Goal: Check status: Check status

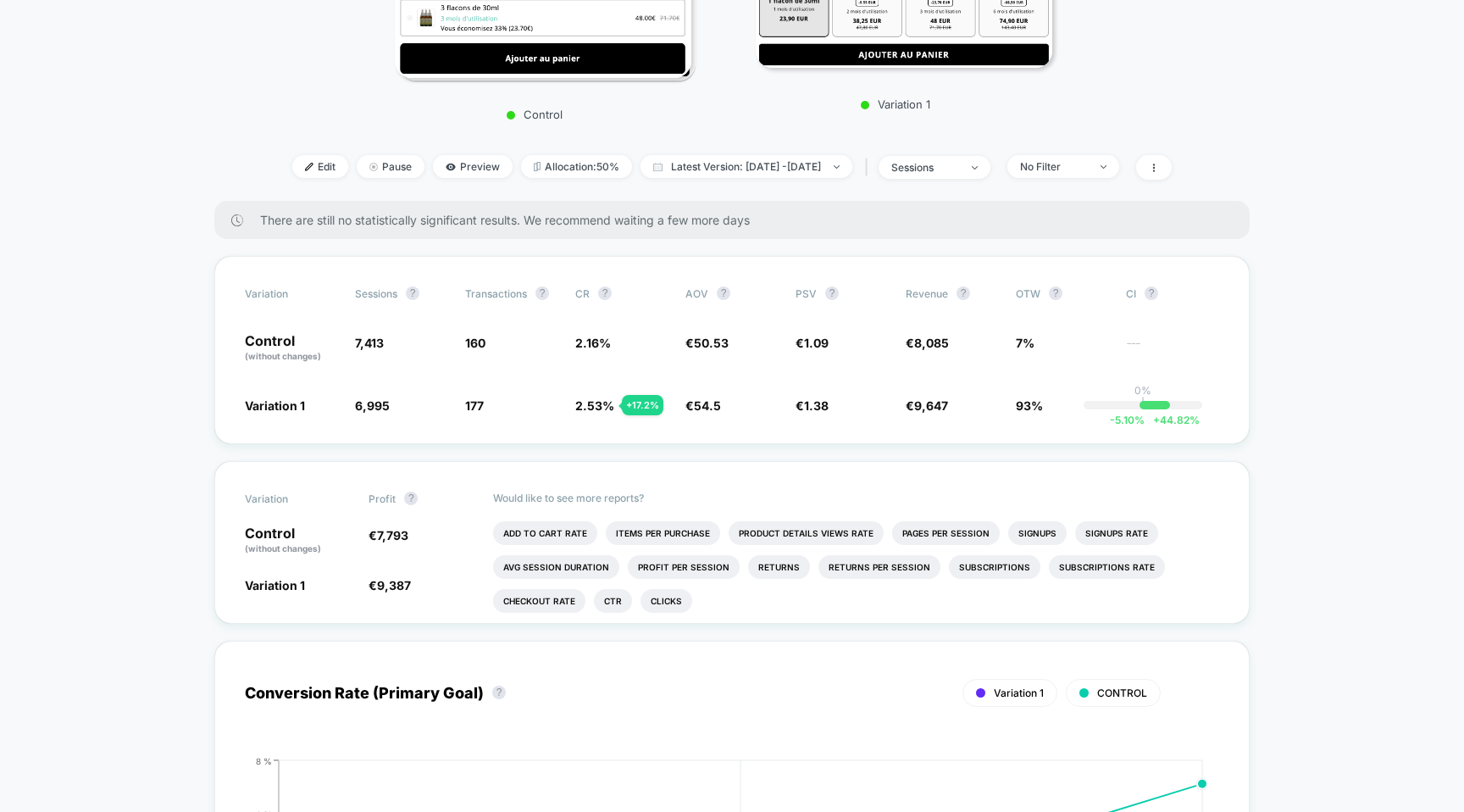
scroll to position [410, 0]
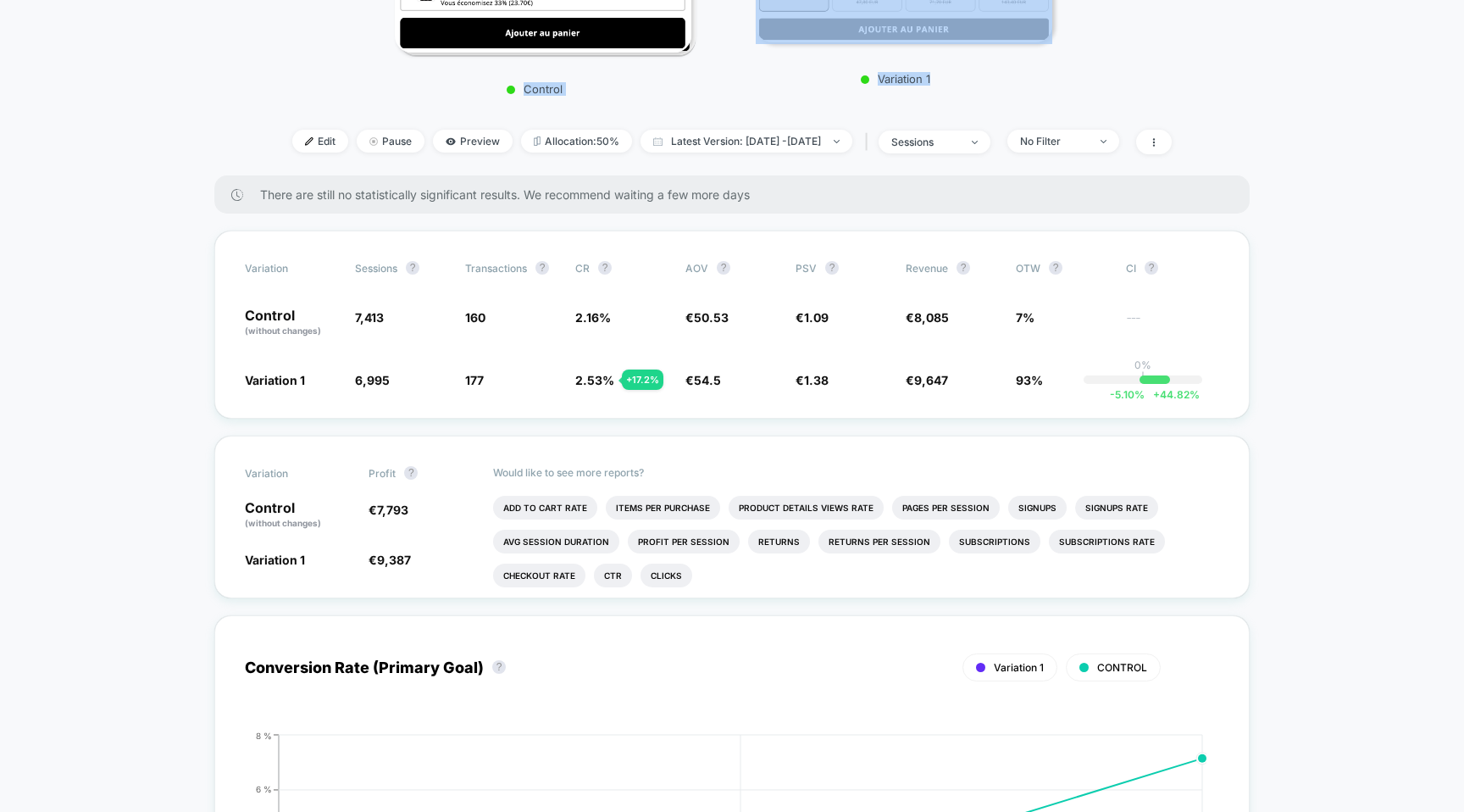
drag, startPoint x: 464, startPoint y: 92, endPoint x: 1025, endPoint y: 101, distance: 561.1
drag, startPoint x: 979, startPoint y: 78, endPoint x: 512, endPoint y: 90, distance: 467.2
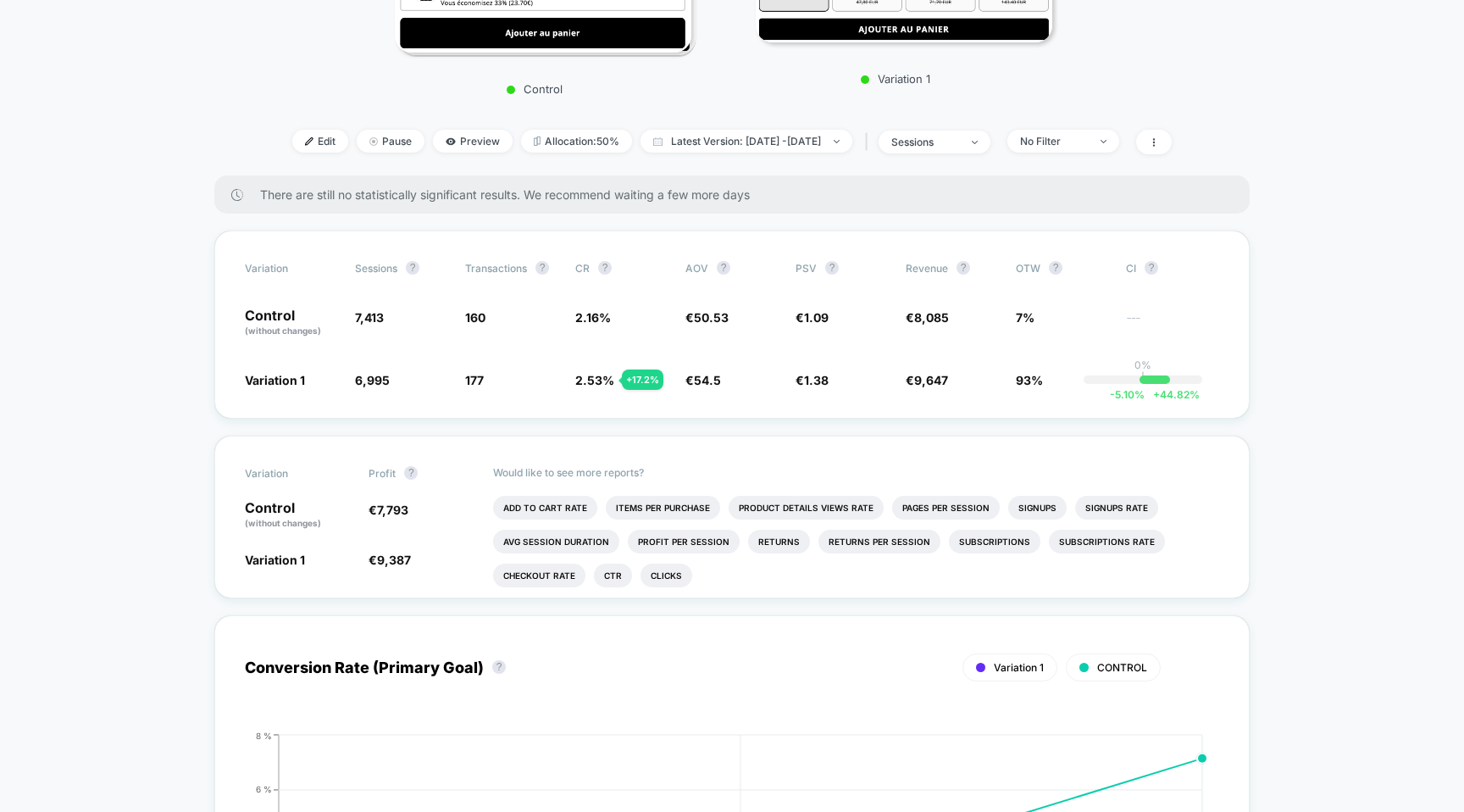
click at [485, 82] on p "Control" at bounding box center [534, 89] width 296 height 14
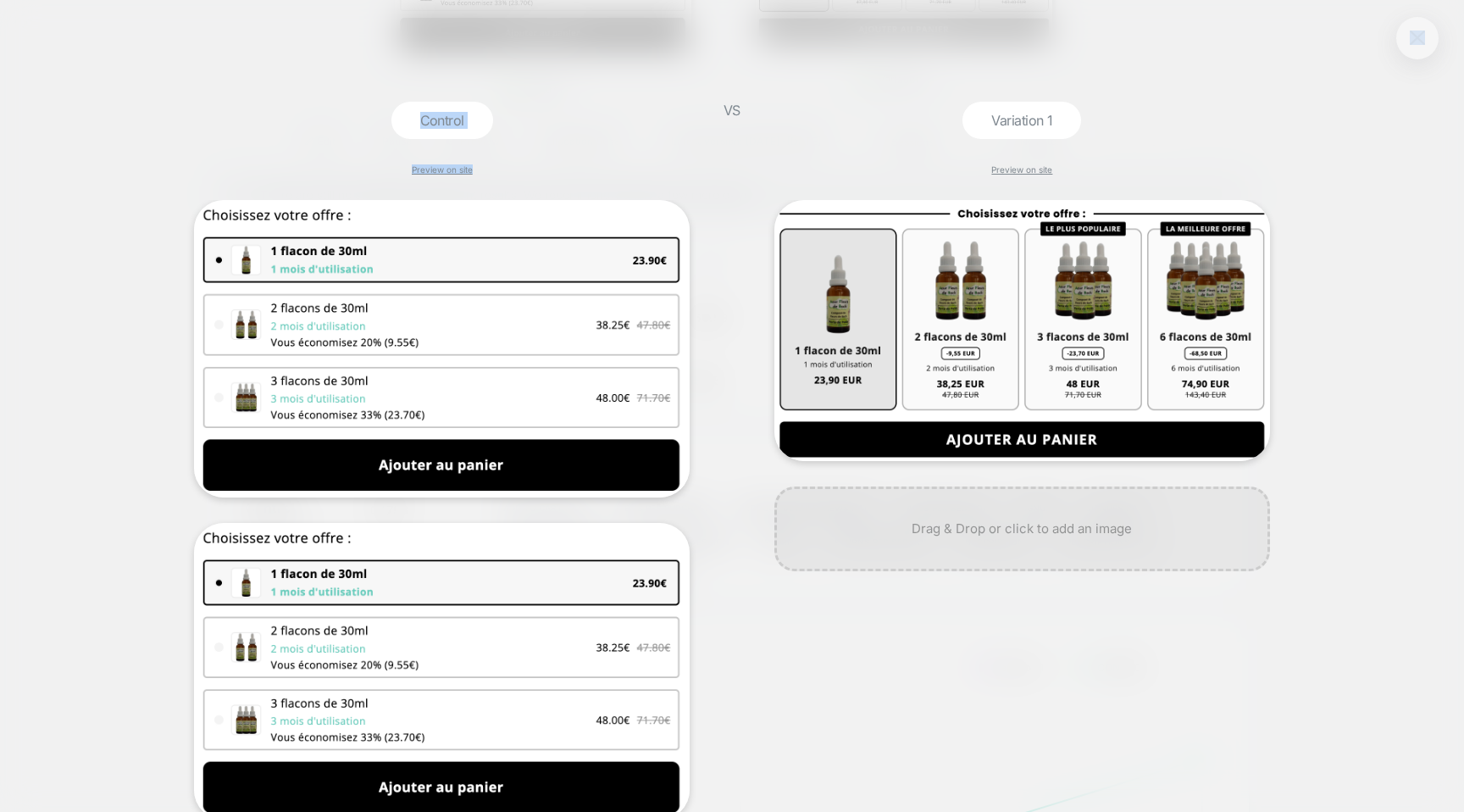
drag, startPoint x: 476, startPoint y: 82, endPoint x: 620, endPoint y: 83, distance: 144.0
click at [620, 83] on div "Control Preview on site VS Variation 1 Preview on site" at bounding box center [732, 406] width 1464 height 812
click at [1416, 51] on img at bounding box center [1418, 45] width 15 height 14
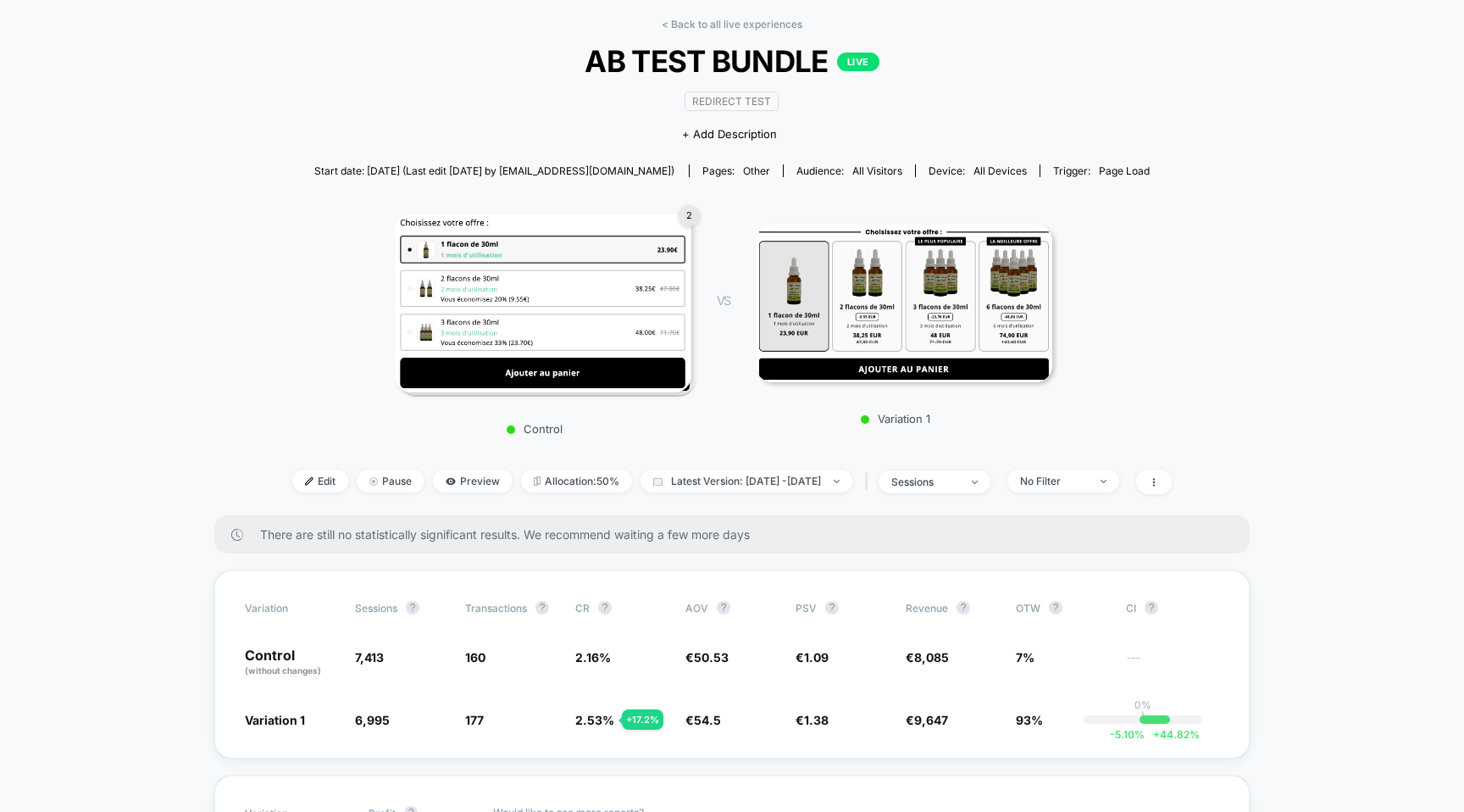
scroll to position [151, 0]
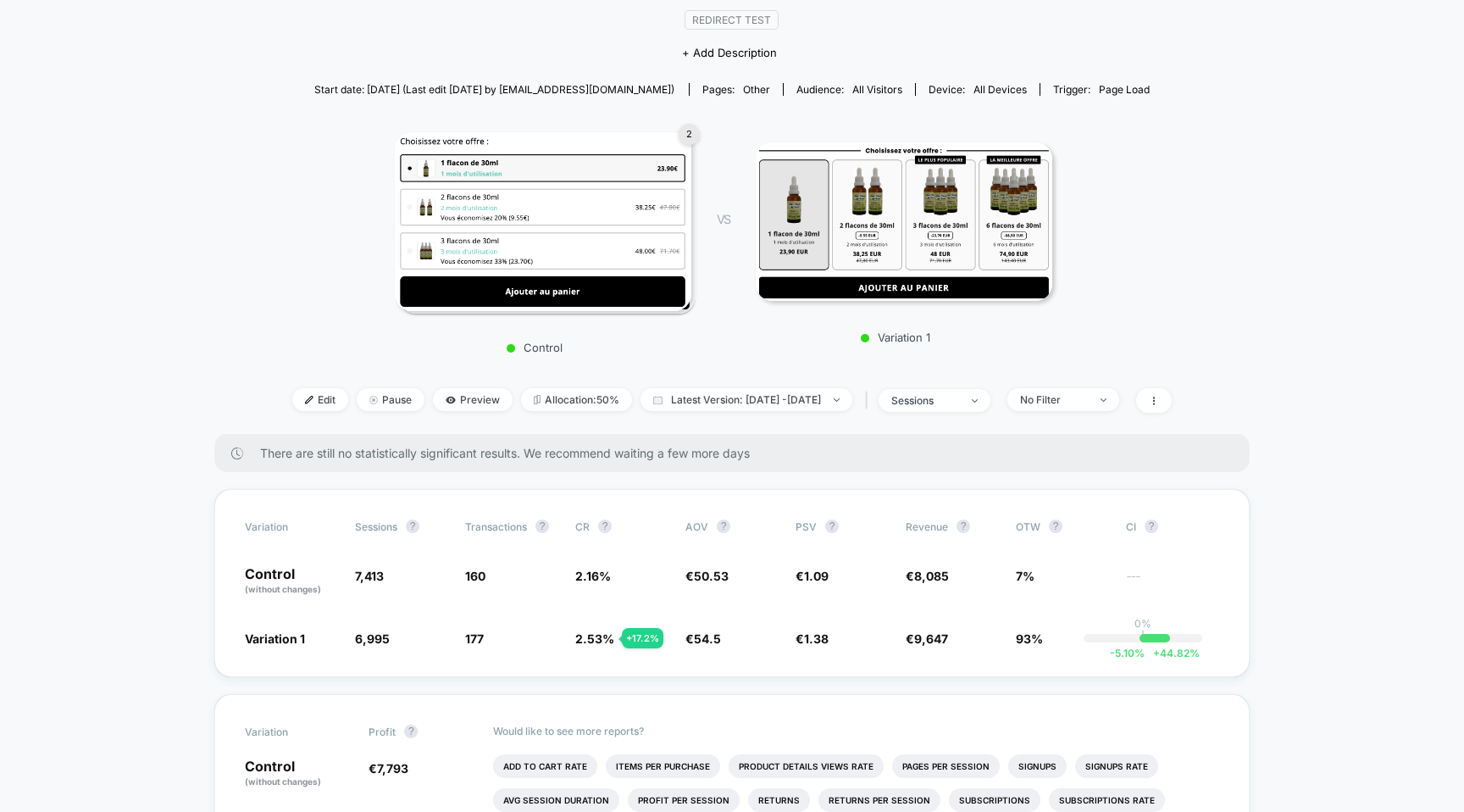
drag, startPoint x: 903, startPoint y: 203, endPoint x: 607, endPoint y: 202, distance: 296.0
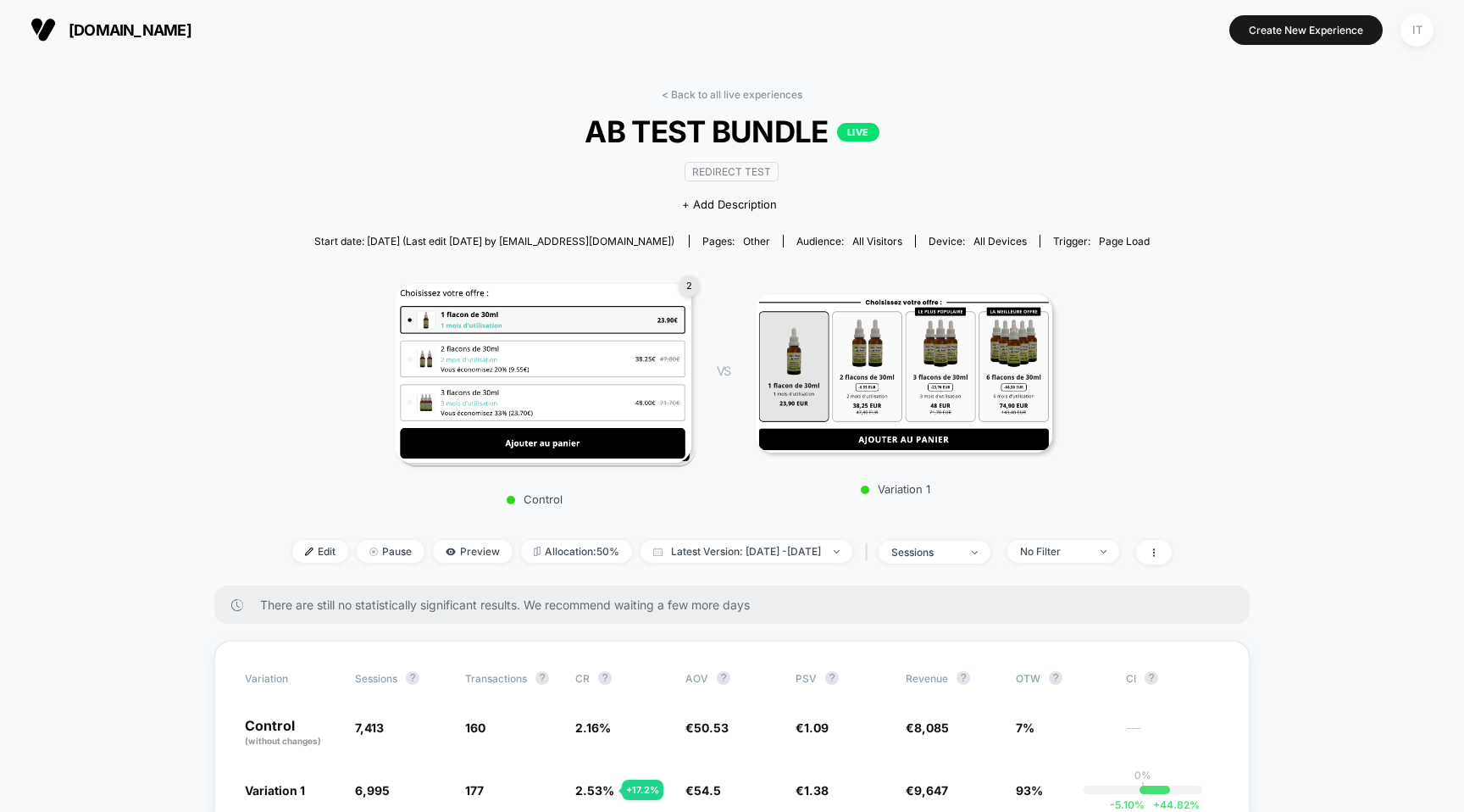
scroll to position [163, 0]
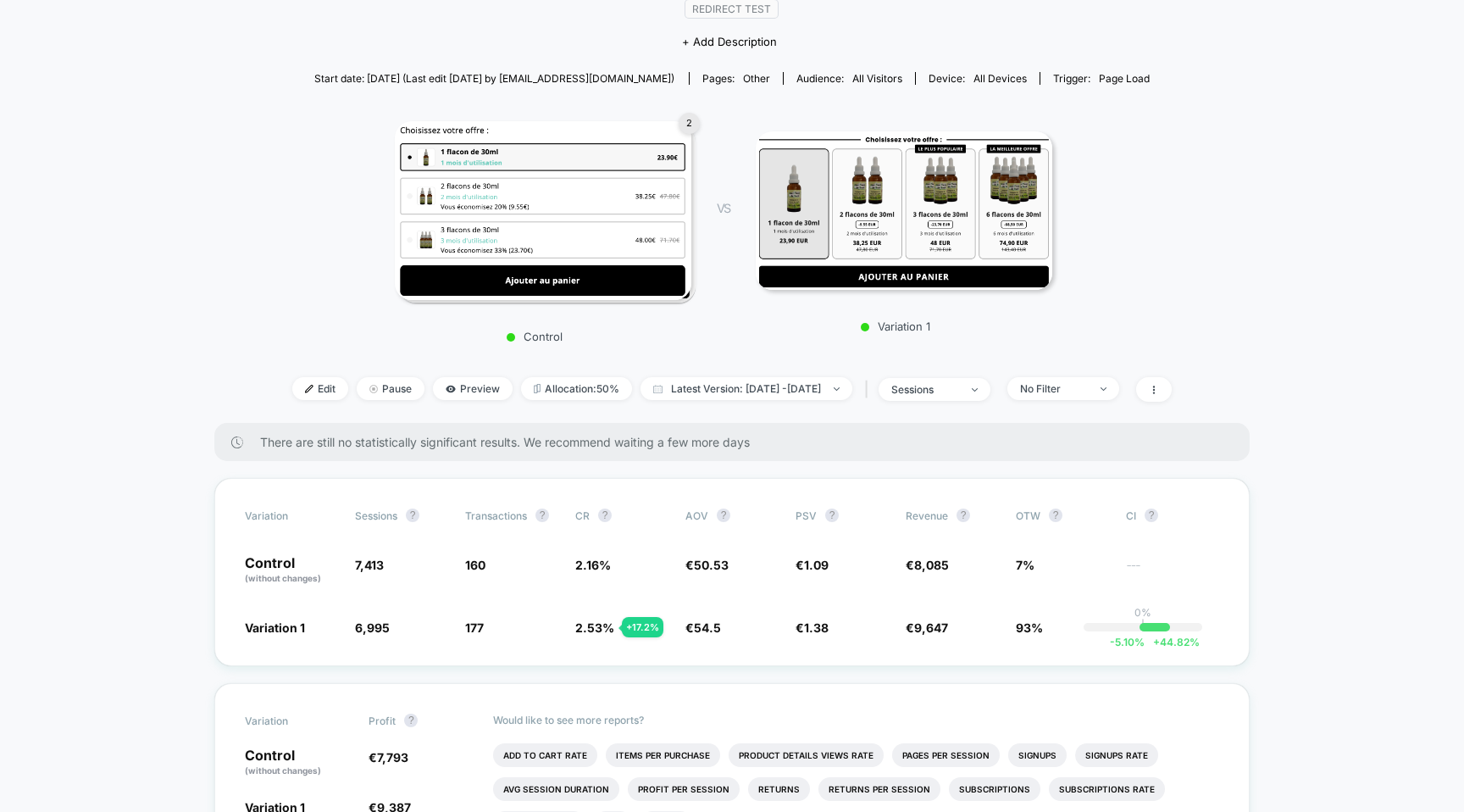
drag, startPoint x: 903, startPoint y: 213, endPoint x: 1061, endPoint y: 9, distance: 258.0
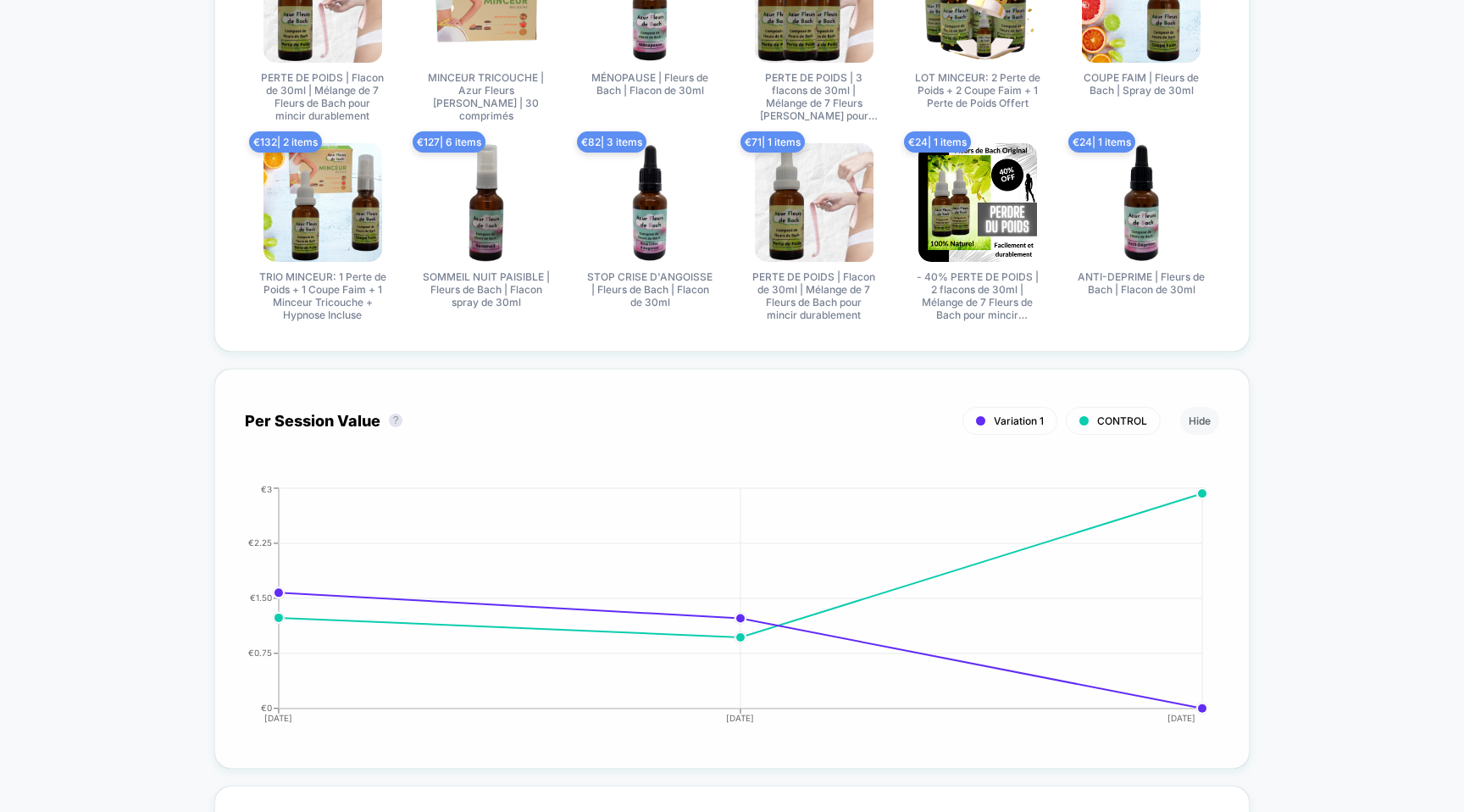
scroll to position [1682, 0]
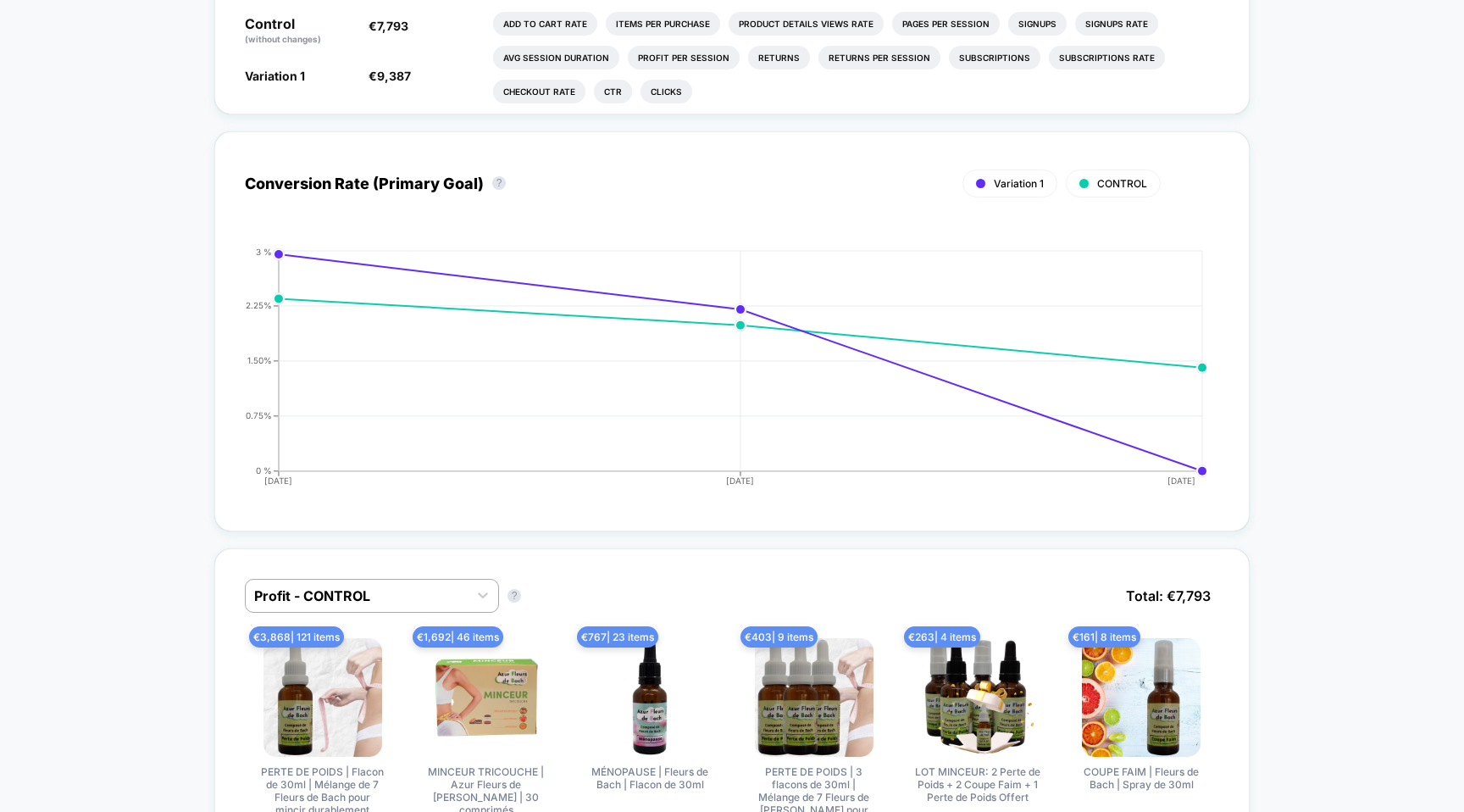
scroll to position [1001, 0]
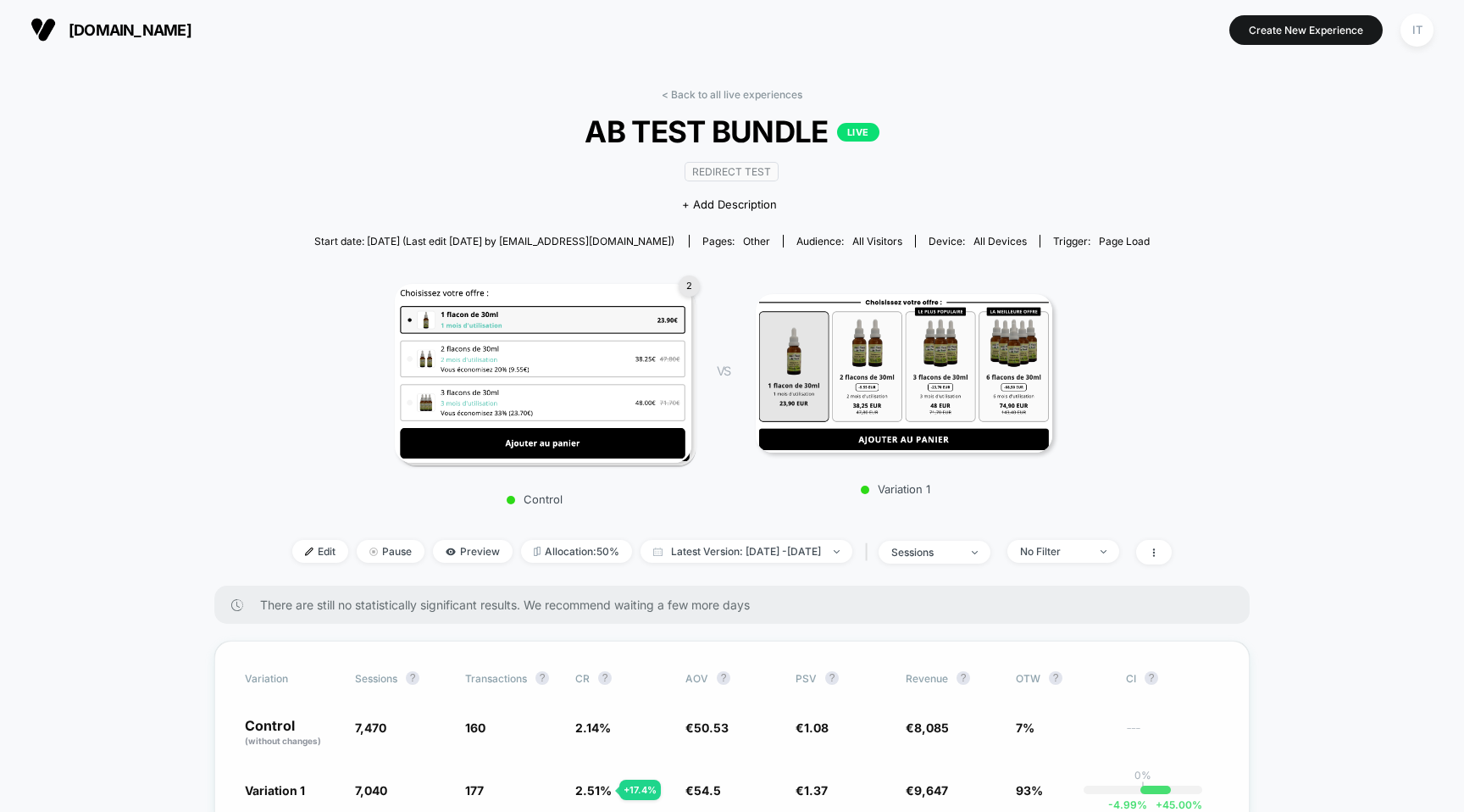
scroll to position [93, 0]
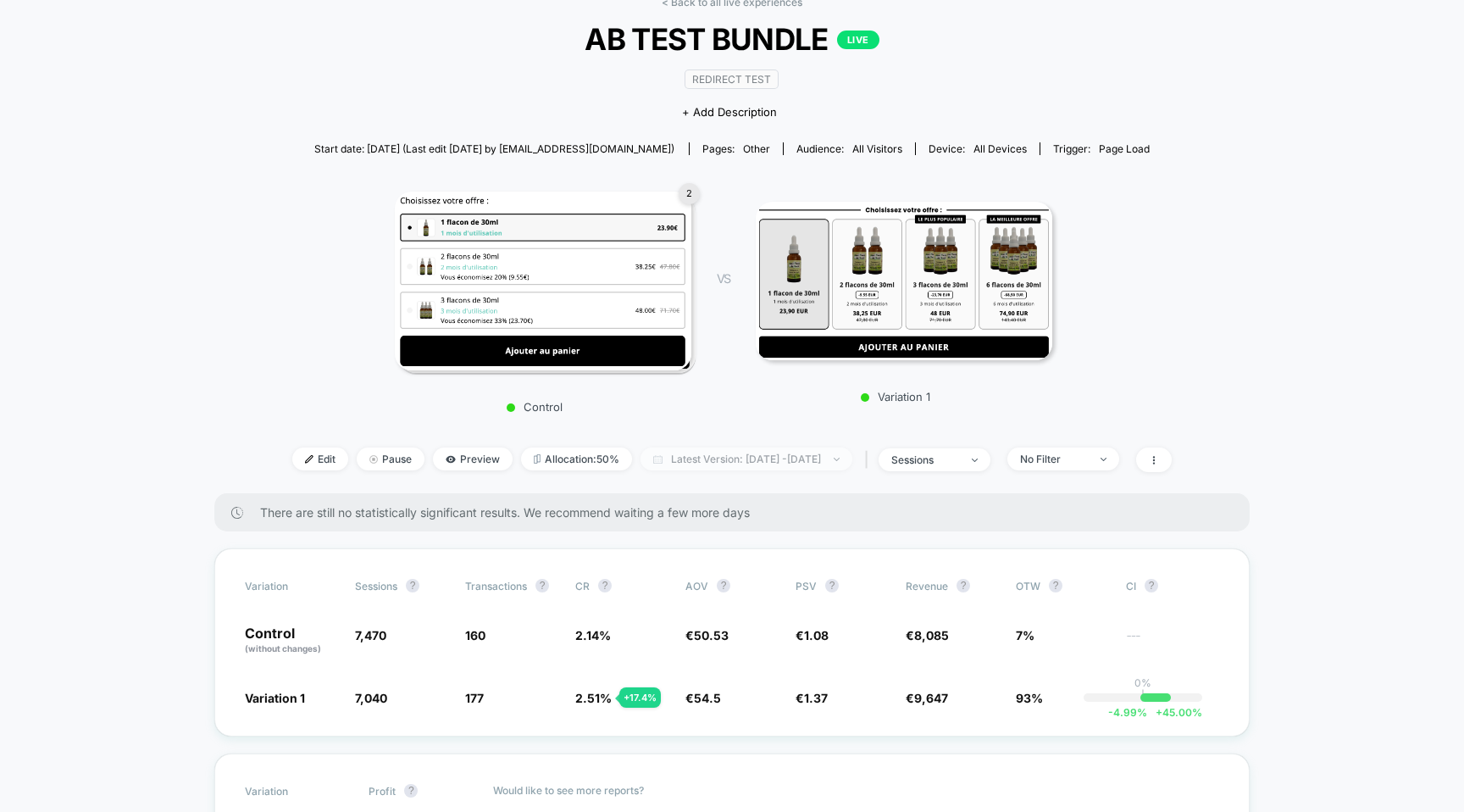
click at [819, 450] on span "Latest Version: Aug 22, 2025 - Aug 22, 2025" at bounding box center [746, 459] width 212 height 23
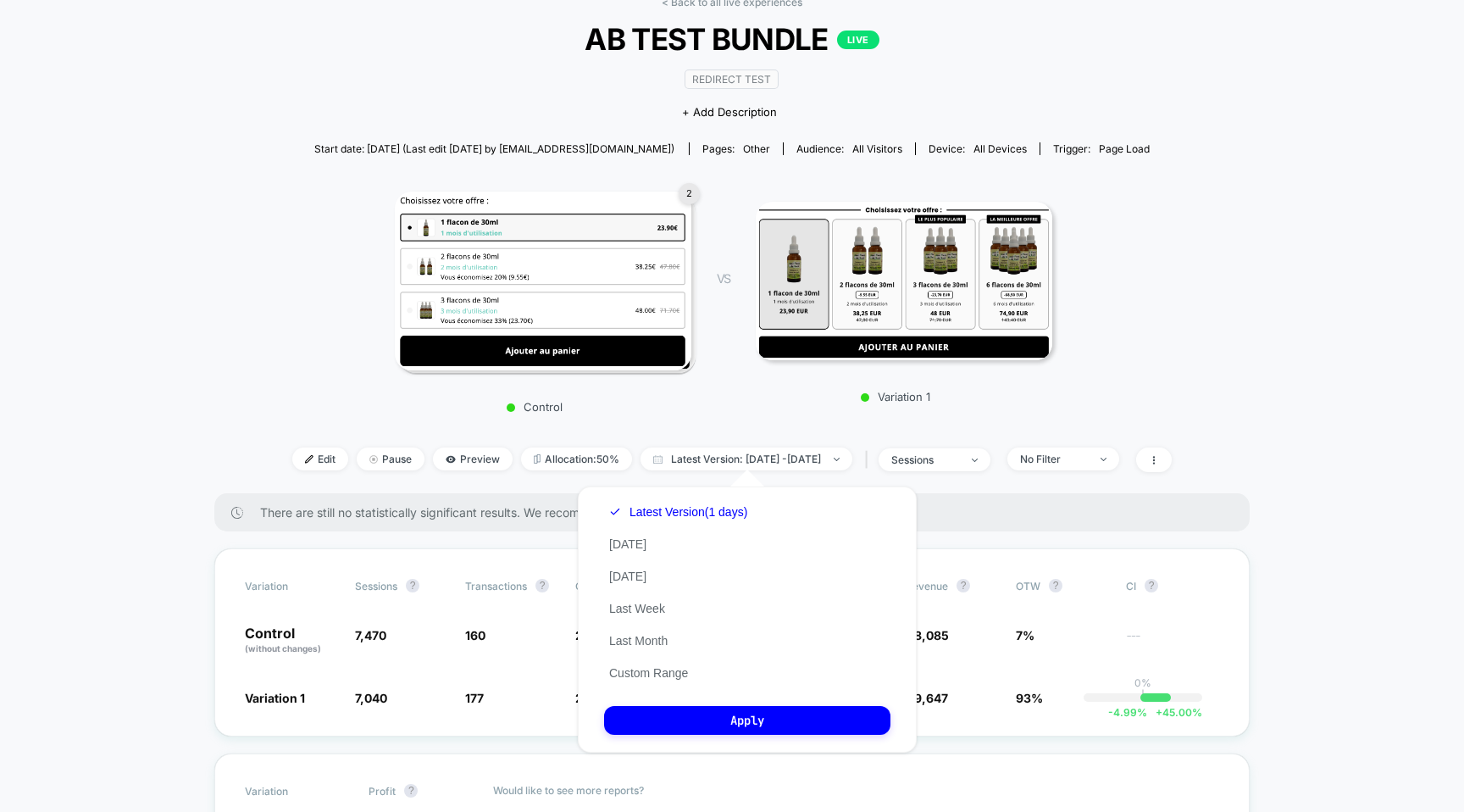
click at [665, 541] on div "Latest Version (1 days) Today Yesterday Last Week Last Month Custom Range" at bounding box center [678, 592] width 149 height 193
click at [632, 540] on button "Today" at bounding box center [627, 544] width 47 height 15
click at [778, 726] on button "Apply" at bounding box center [746, 720] width 286 height 29
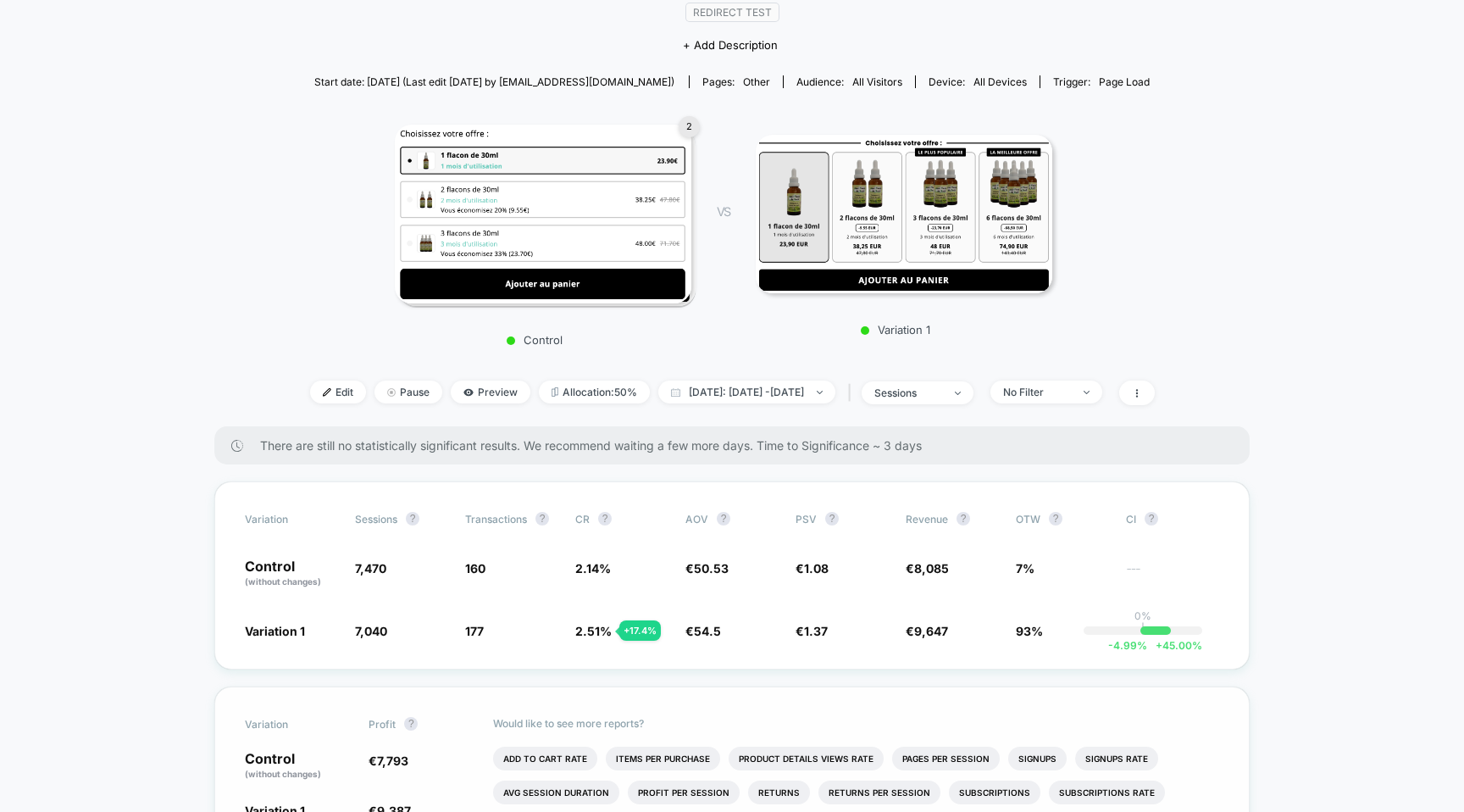
scroll to position [80, 0]
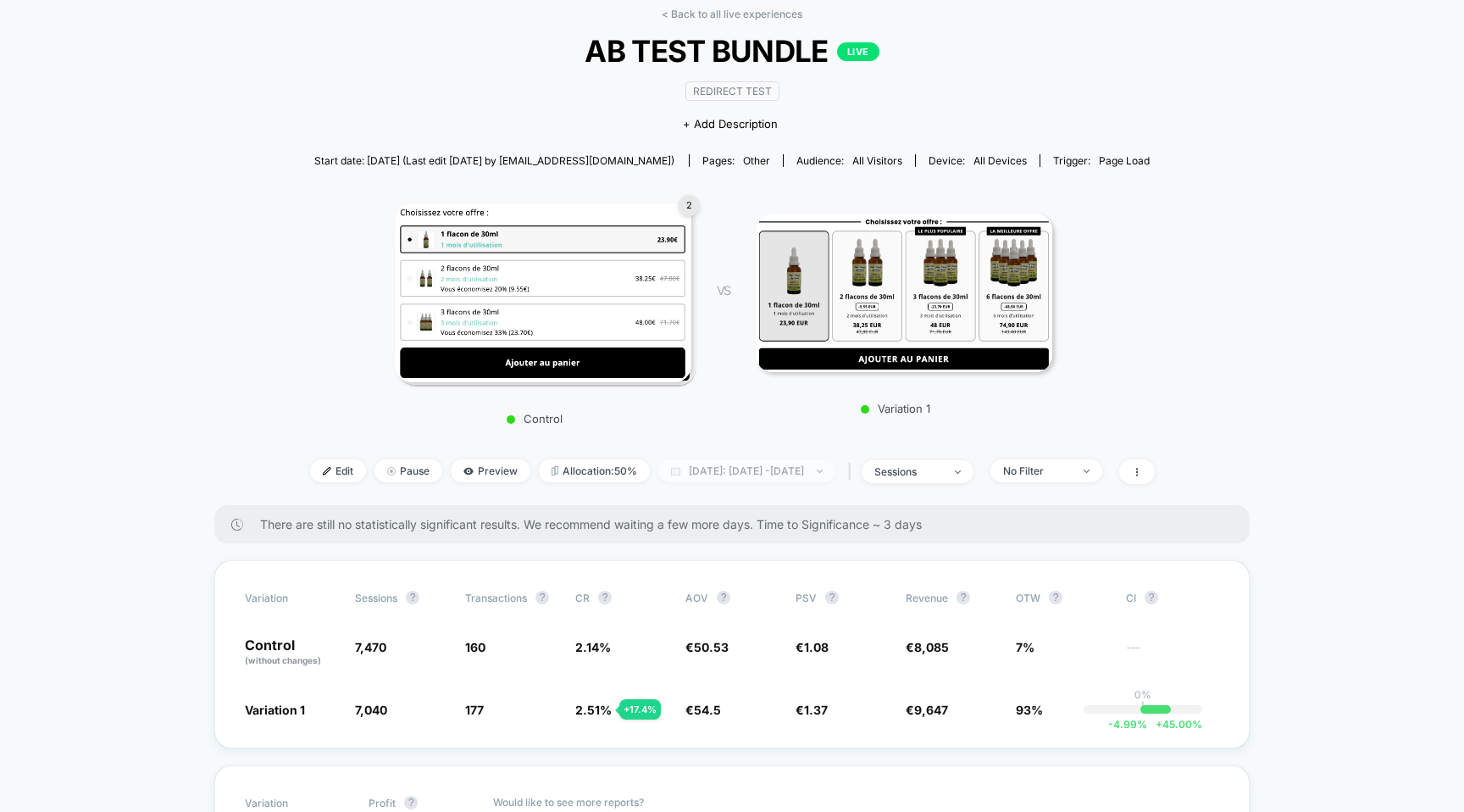
click at [790, 464] on span "Today: Aug 21, 2025 - Aug 23, 2025" at bounding box center [747, 471] width 177 height 23
select select "*"
select select "****"
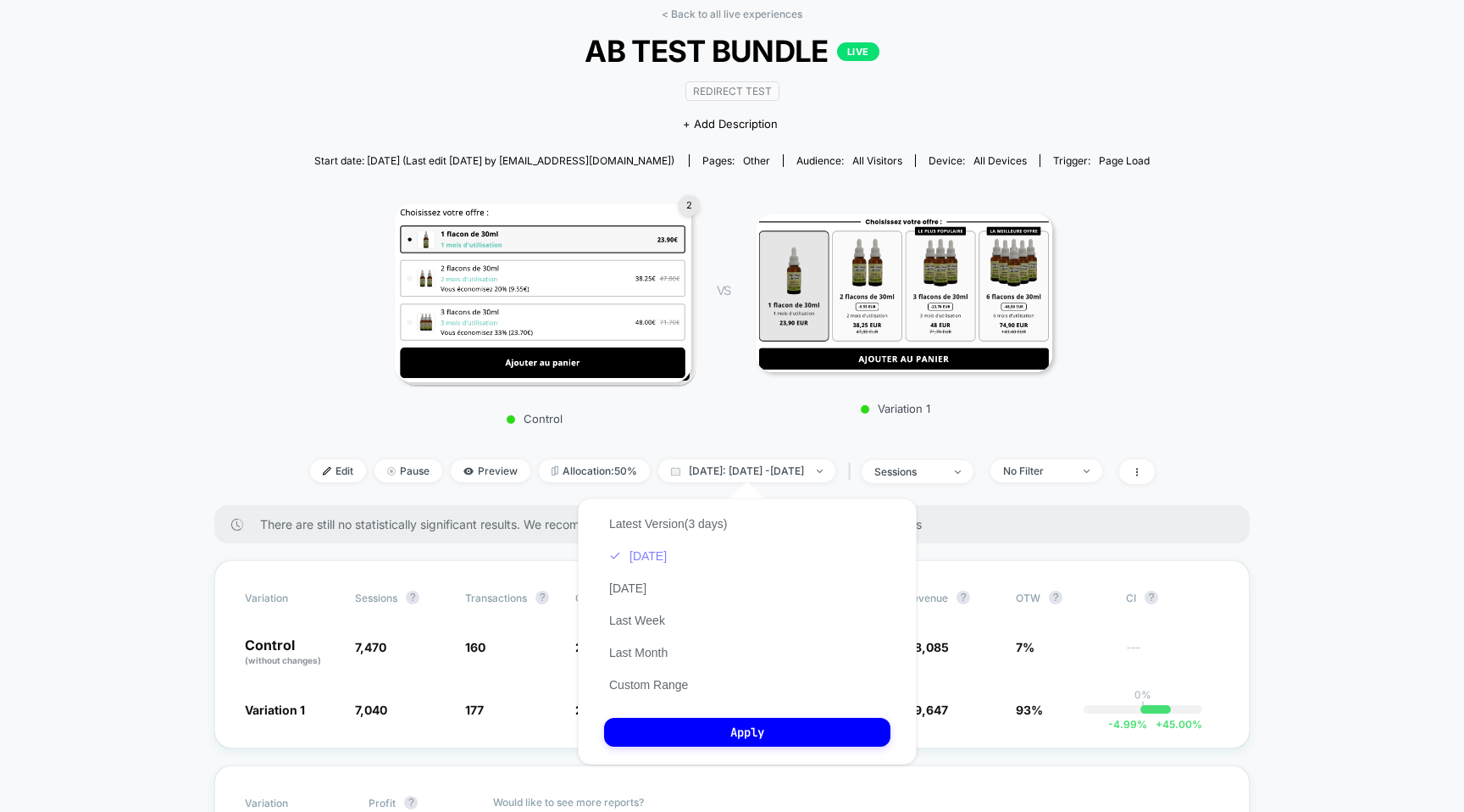
click at [645, 560] on button "Today" at bounding box center [637, 555] width 68 height 15
click at [673, 687] on button "Custom Range" at bounding box center [648, 685] width 89 height 15
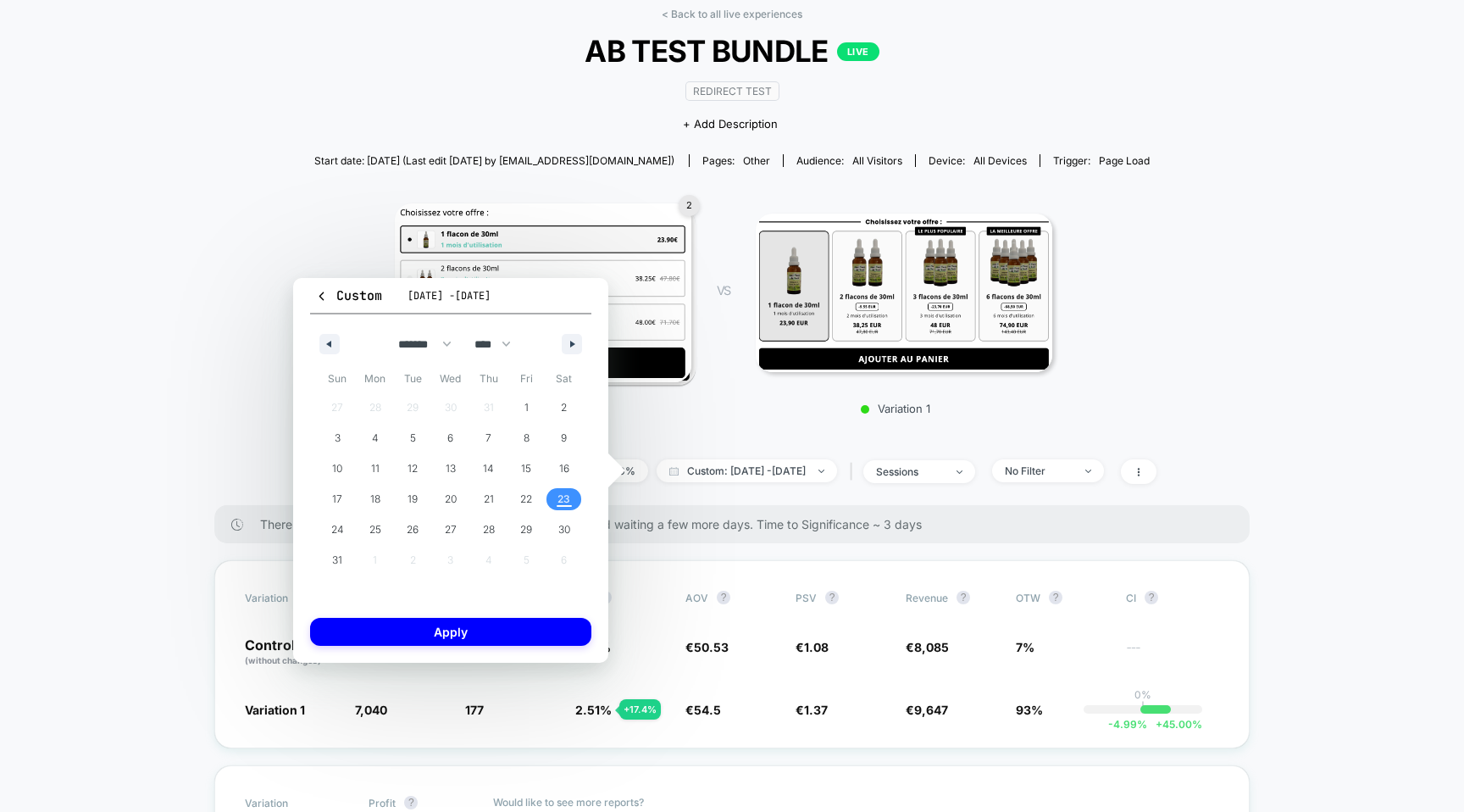
click at [567, 495] on span "23" at bounding box center [563, 500] width 13 height 31
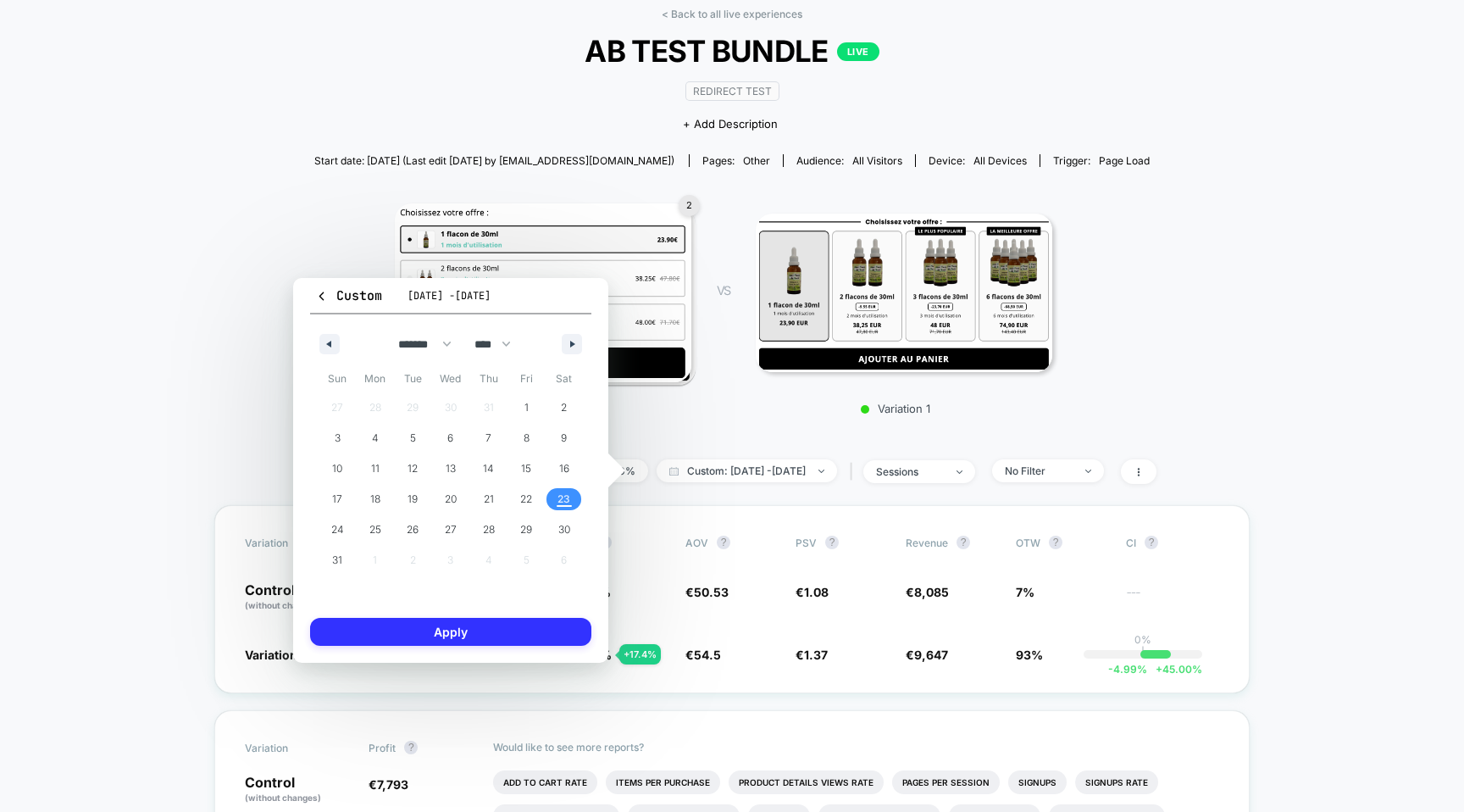
click at [508, 622] on button "Apply" at bounding box center [451, 631] width 282 height 28
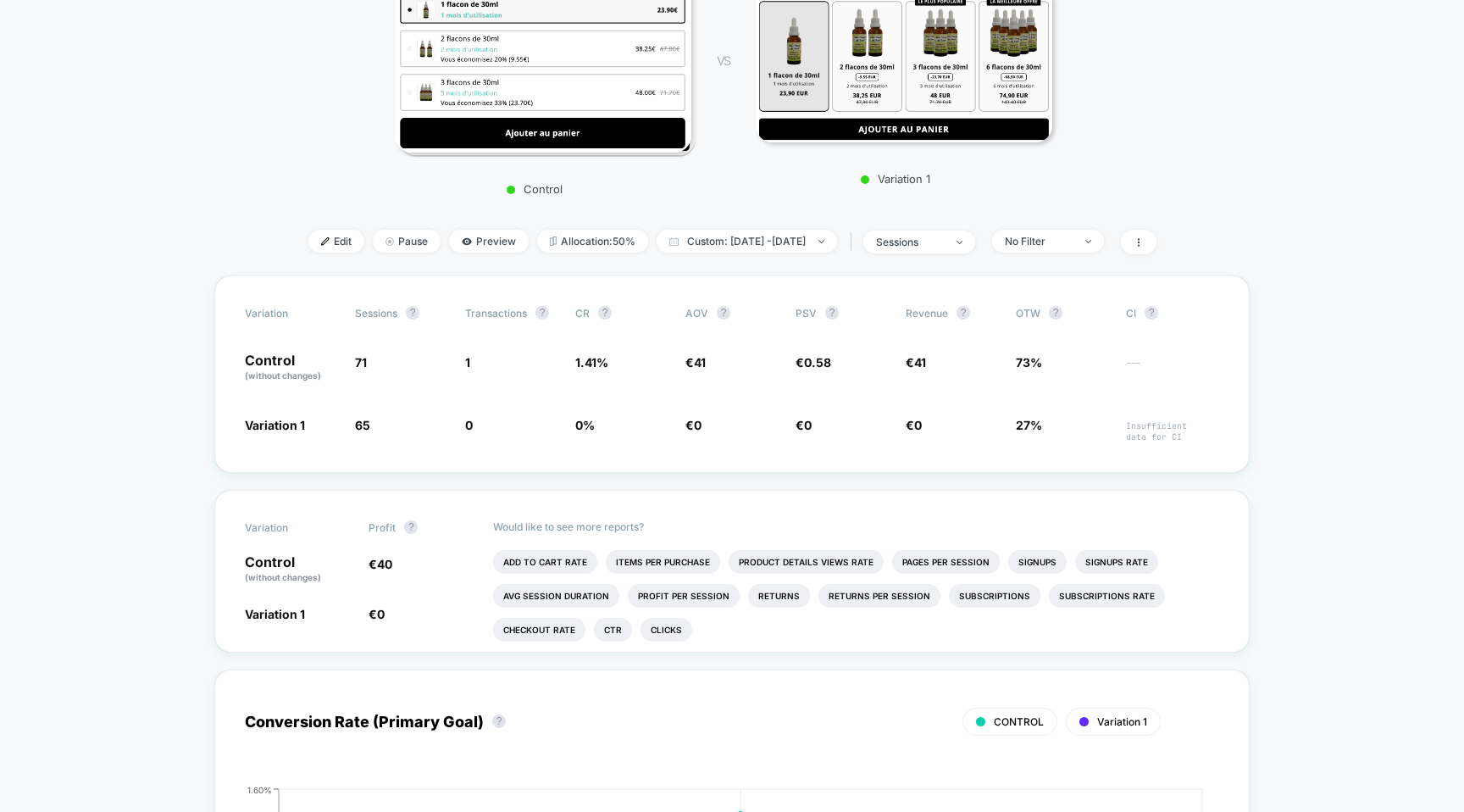
scroll to position [378, 0]
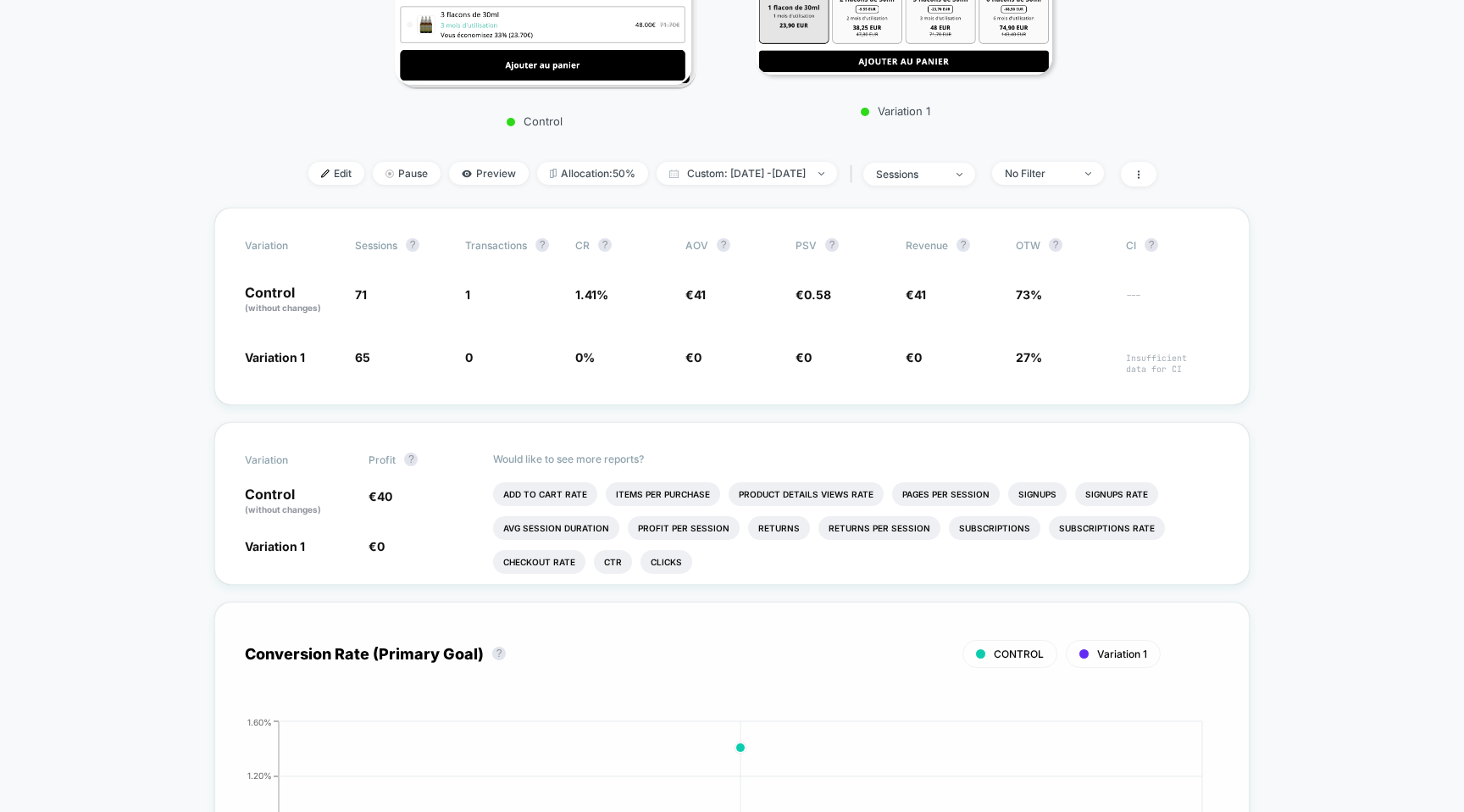
drag, startPoint x: 905, startPoint y: 372, endPoint x: 746, endPoint y: 811, distance: 466.9
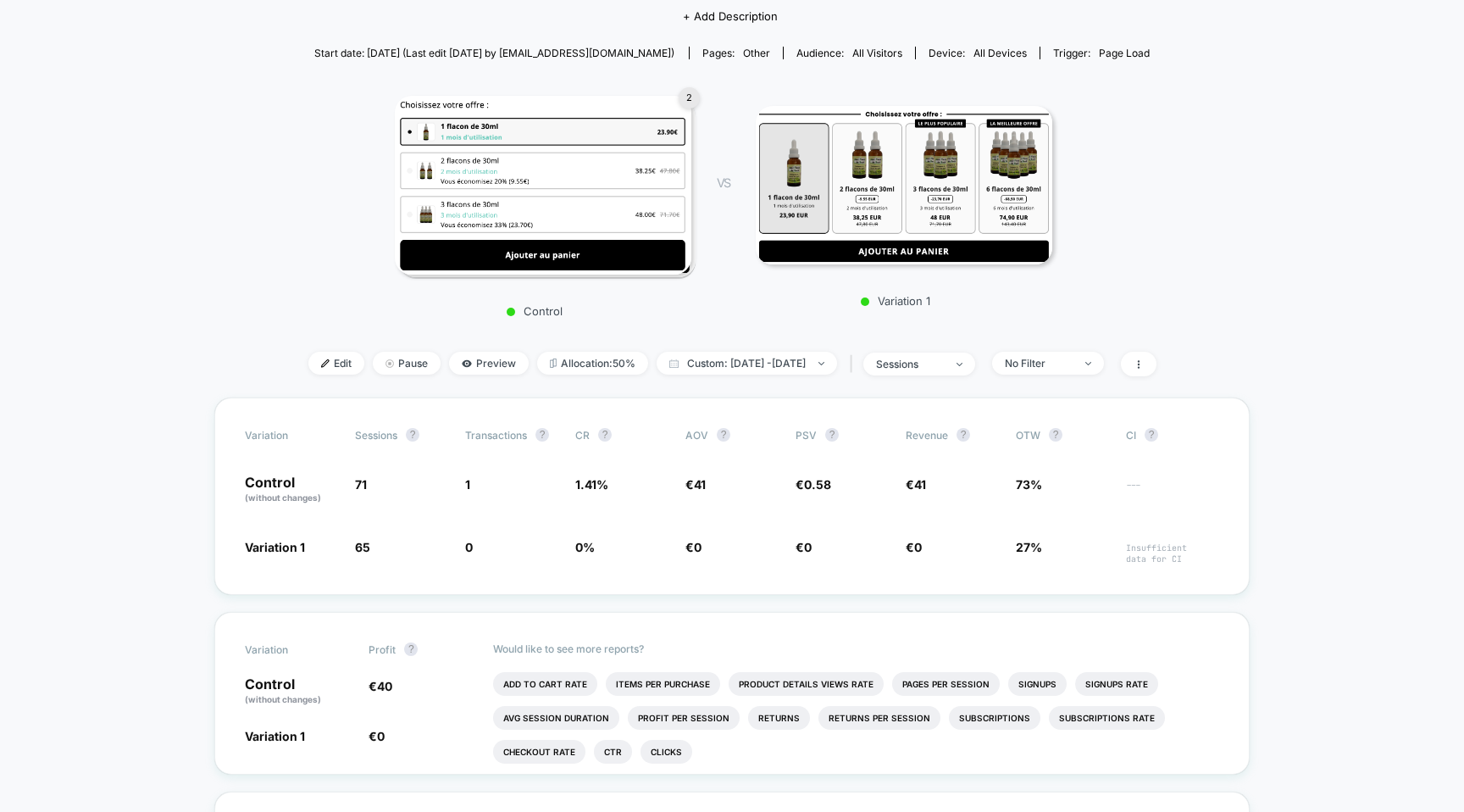
scroll to position [0, 0]
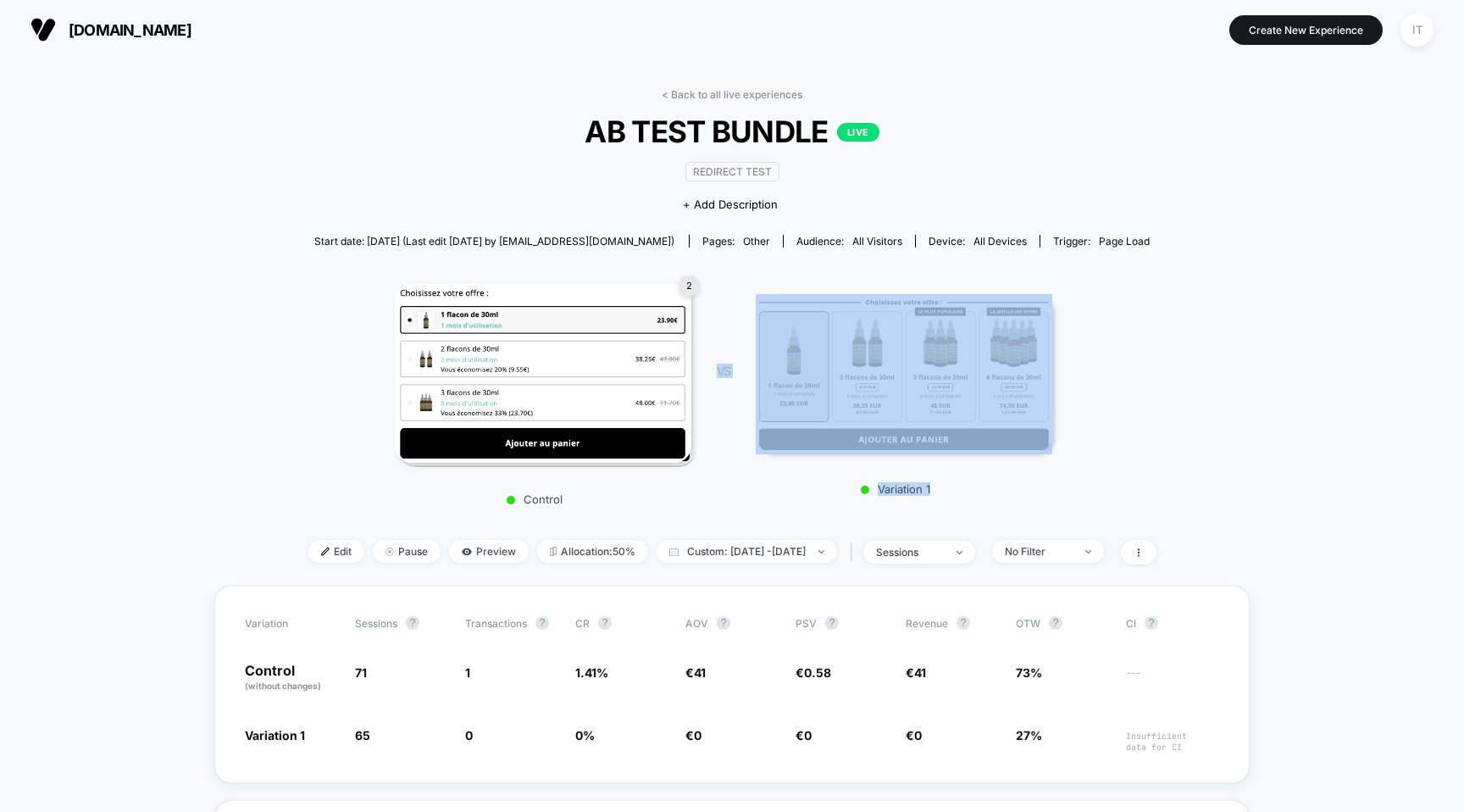
drag, startPoint x: 715, startPoint y: 368, endPoint x: 708, endPoint y: 505, distance: 137.2
click at [710, 503] on div "2 Control VS Variation 1" at bounding box center [723, 390] width 848 height 251
click at [719, 373] on span "VS" at bounding box center [723, 370] width 14 height 14
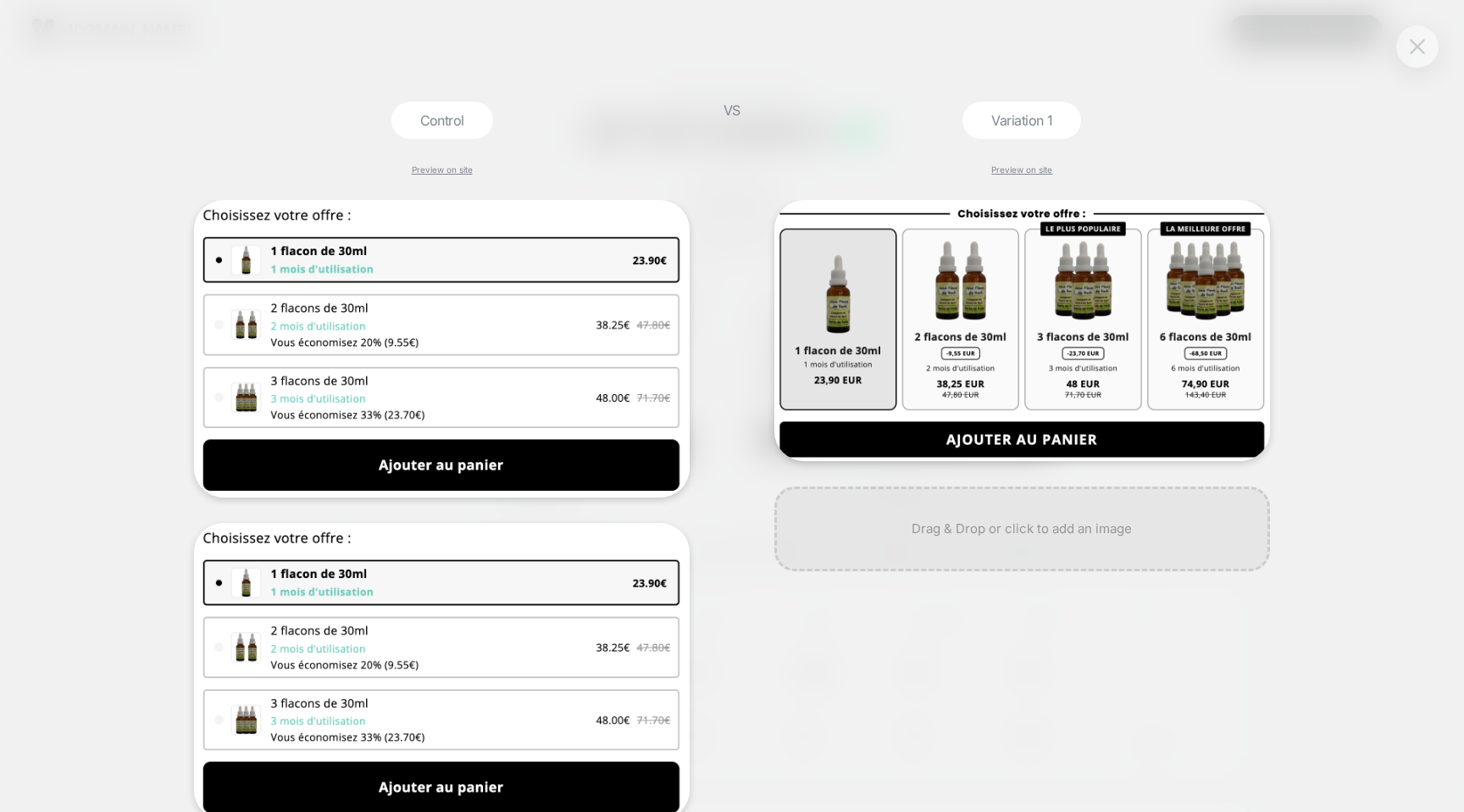
click at [1419, 52] on img at bounding box center [1418, 45] width 15 height 14
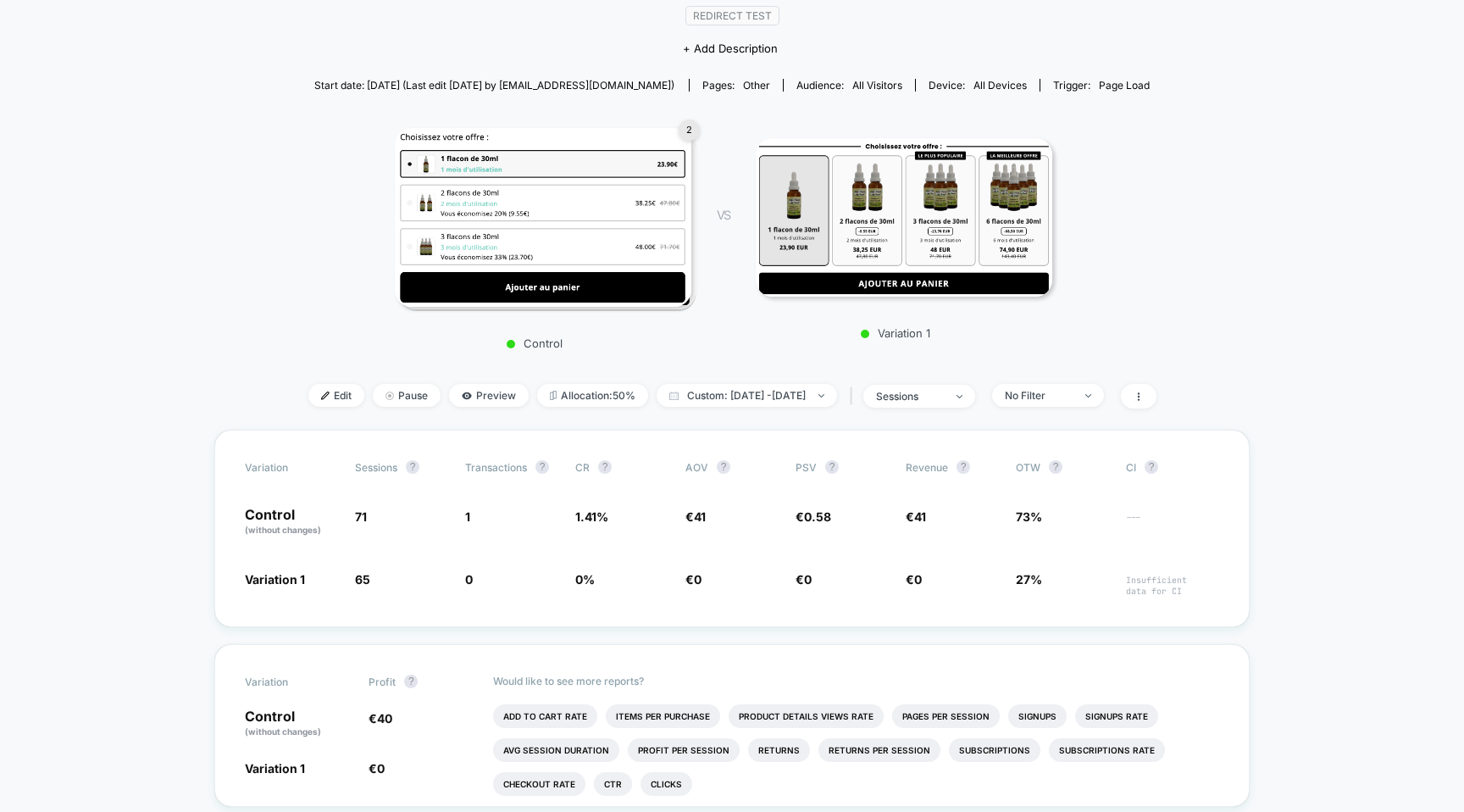
scroll to position [175, 0]
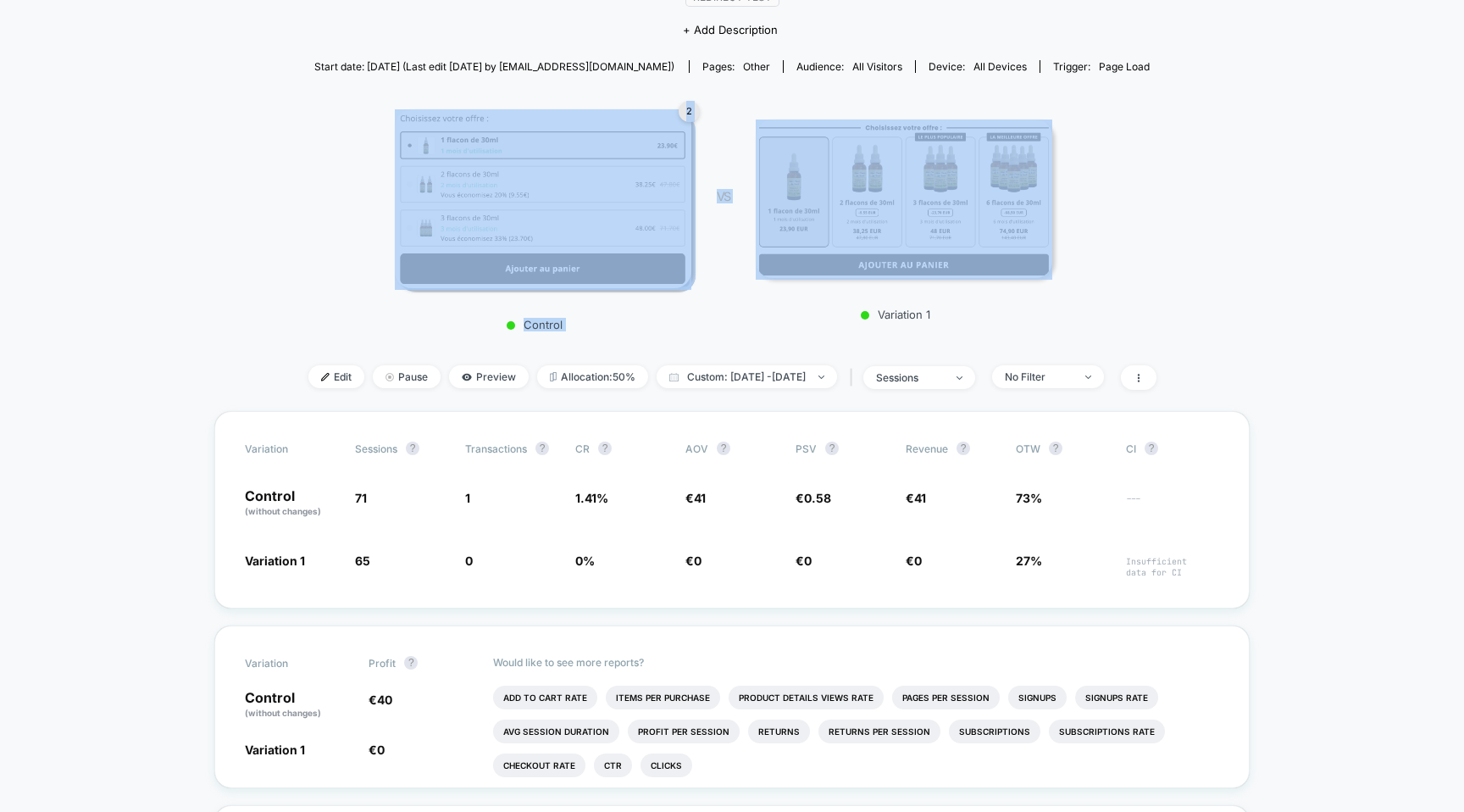
drag, startPoint x: 711, startPoint y: 110, endPoint x: 663, endPoint y: 99, distance: 49.2
click at [663, 99] on div "2 Control VS Variation 1" at bounding box center [723, 215] width 848 height 251
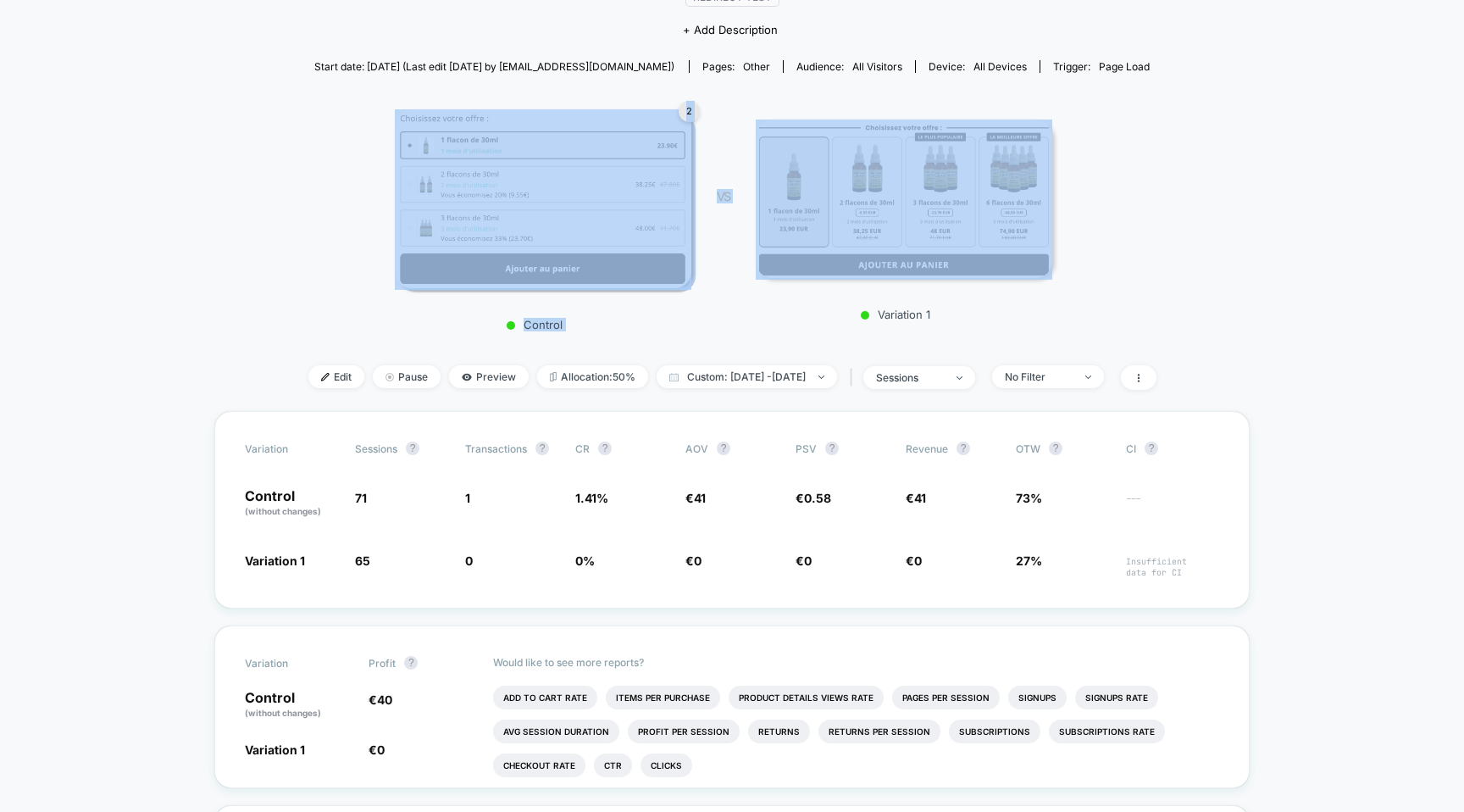
drag, startPoint x: 952, startPoint y: 312, endPoint x: 306, endPoint y: 124, distance: 672.8
click at [306, 124] on div "2 Control VS Variation 1" at bounding box center [723, 215] width 848 height 251
drag, startPoint x: 306, startPoint y: 117, endPoint x: 1075, endPoint y: 346, distance: 802.4
click at [1075, 346] on div "< Back to all live experiences AB TEST BUNDLE LIVE Redirect Test Click to view …" at bounding box center [732, 162] width 848 height 498
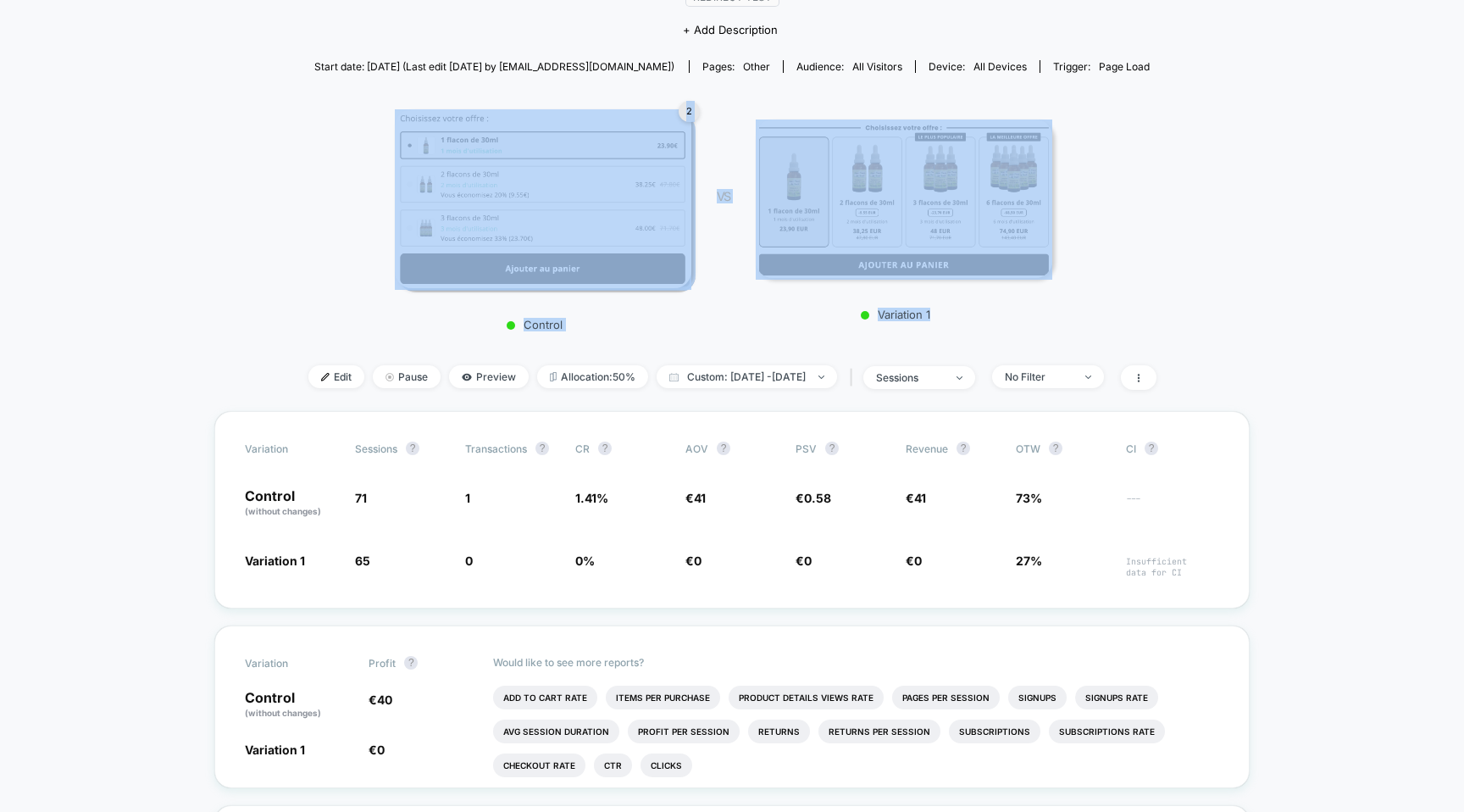
click at [1075, 346] on div "< Back to all live experiences AB TEST BUNDLE LIVE Redirect Test Click to view …" at bounding box center [732, 162] width 848 height 498
drag, startPoint x: 1075, startPoint y: 346, endPoint x: 342, endPoint y: 95, distance: 774.8
click at [341, 95] on div "< Back to all live experiences AB TEST BUNDLE LIVE Redirect Test Click to view …" at bounding box center [732, 162] width 848 height 498
click at [342, 95] on div "2 Control VS Variation 1" at bounding box center [723, 215] width 848 height 251
drag, startPoint x: 342, startPoint y: 95, endPoint x: 1179, endPoint y: 337, distance: 871.3
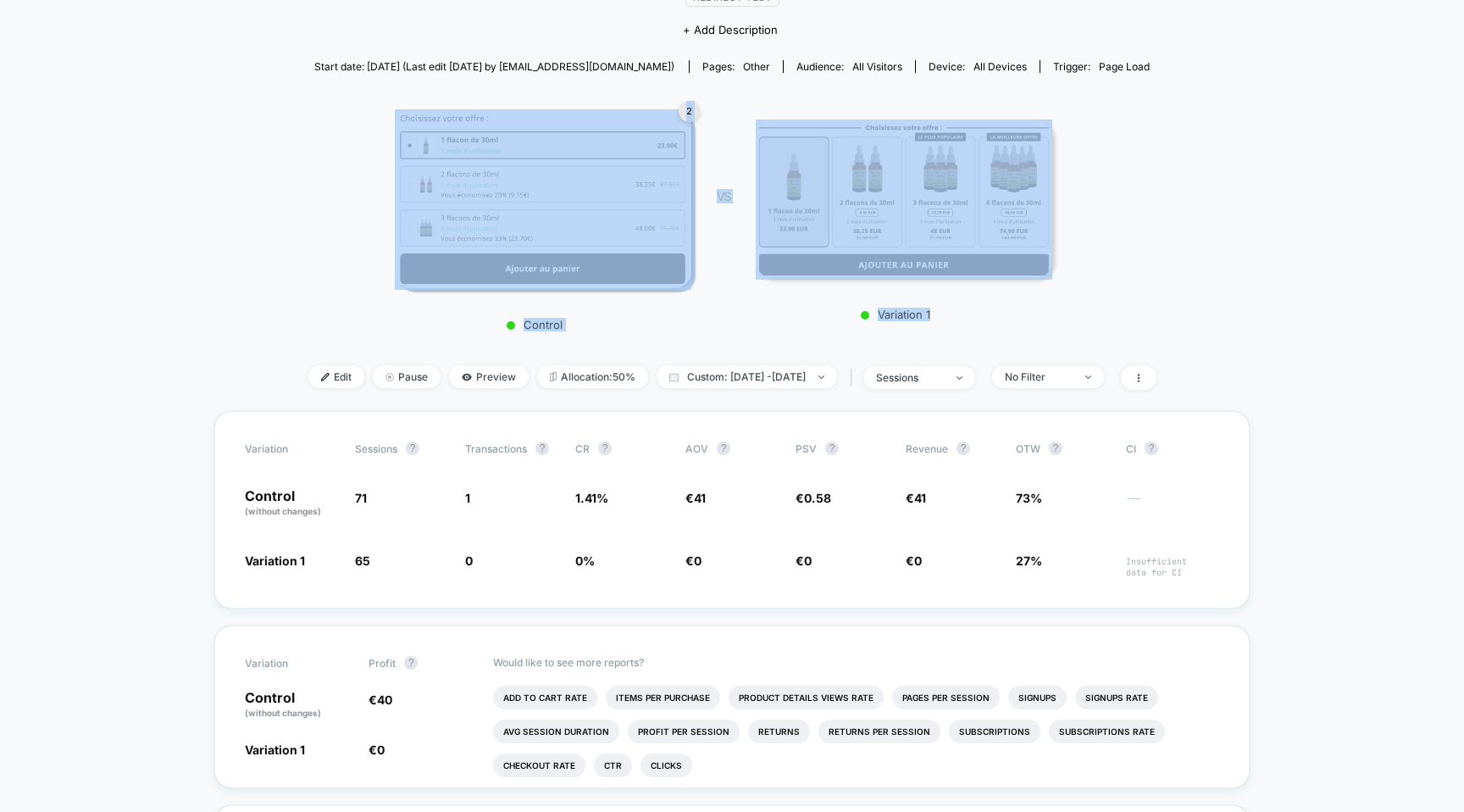
click at [1148, 337] on div "2 Control VS Variation 1" at bounding box center [723, 215] width 848 height 251
drag, startPoint x: 1194, startPoint y: 334, endPoint x: 344, endPoint y: 90, distance: 884.3
click at [344, 90] on div "2 Control VS Variation 1" at bounding box center [723, 215] width 848 height 251
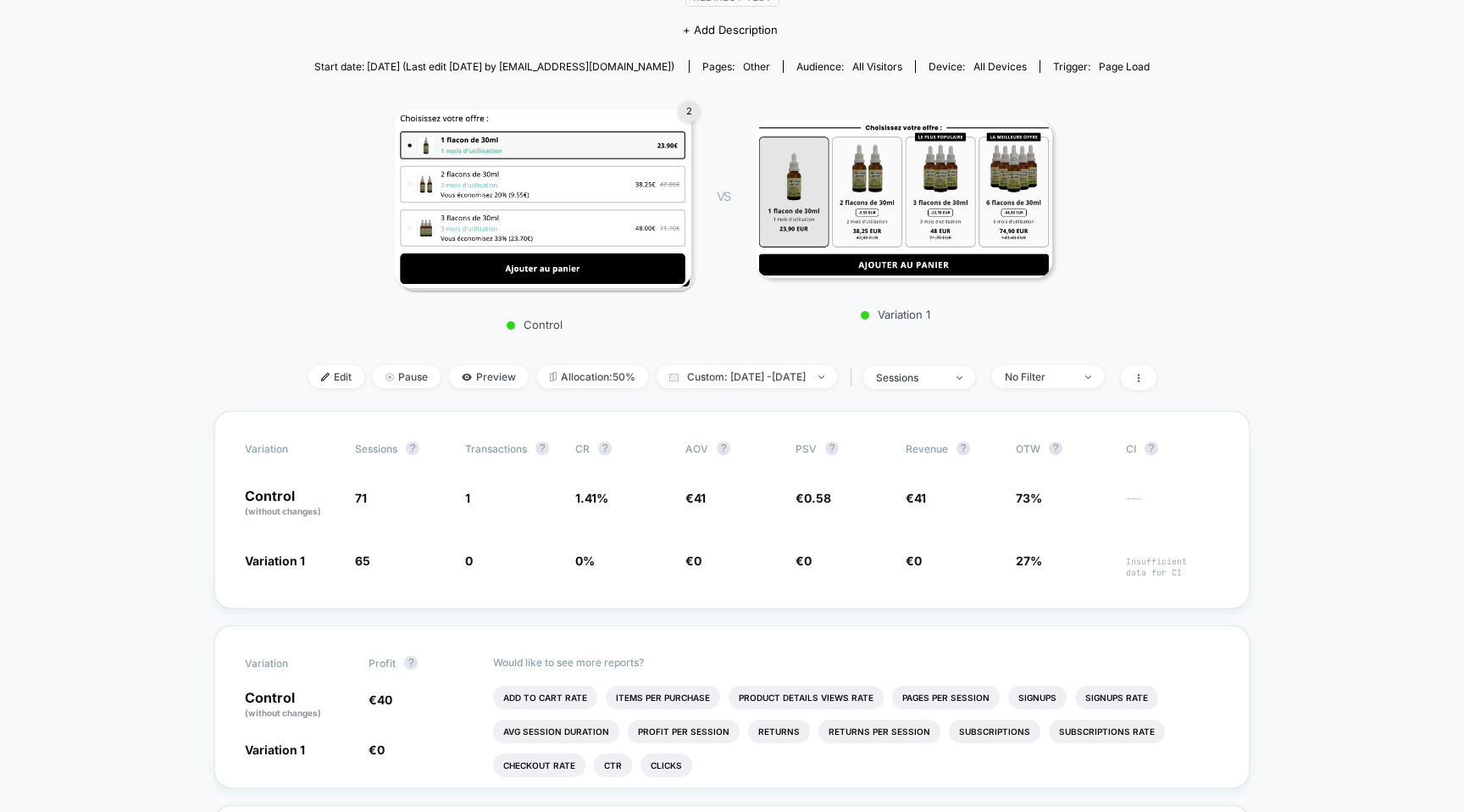
drag, startPoint x: 340, startPoint y: 88, endPoint x: 1225, endPoint y: 306, distance: 911.5
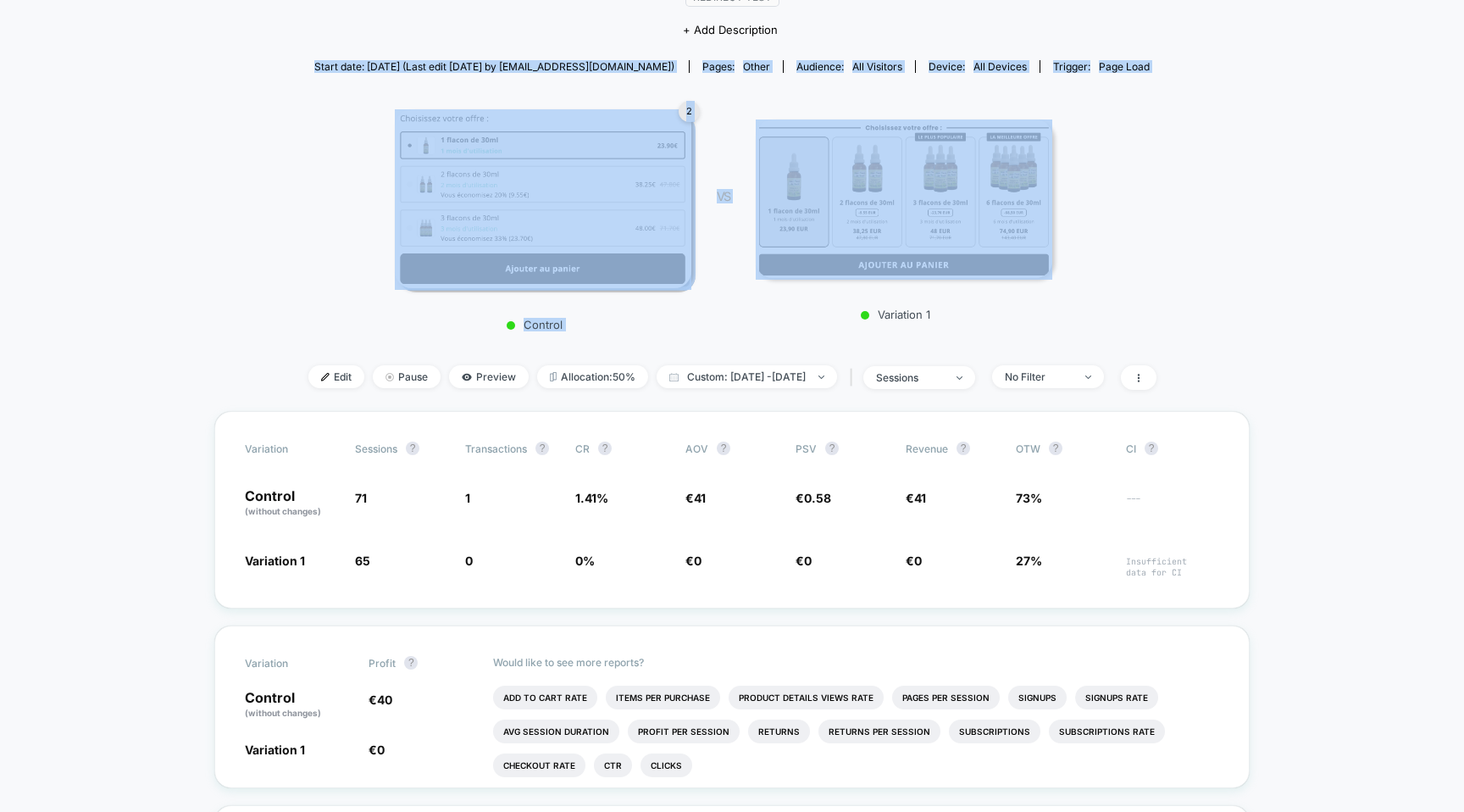
drag, startPoint x: 1225, startPoint y: 307, endPoint x: 215, endPoint y: 62, distance: 1039.3
drag, startPoint x: 289, startPoint y: 62, endPoint x: 1075, endPoint y: 340, distance: 833.7
click at [1075, 340] on div "< Back to all live experiences AB TEST BUNDLE LIVE Redirect Test Click to view …" at bounding box center [732, 162] width 848 height 498
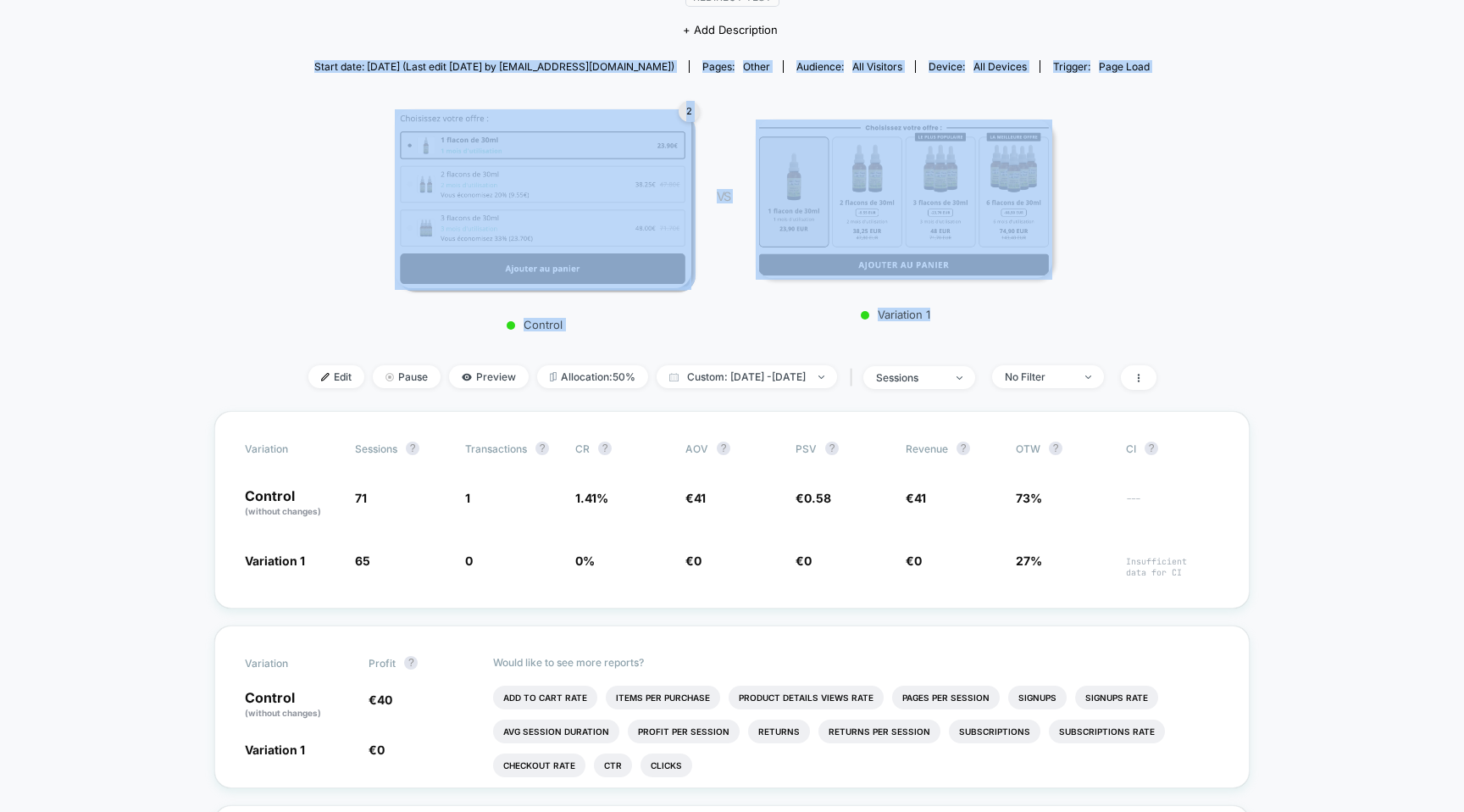
click at [1075, 340] on div "< Back to all live experiences AB TEST BUNDLE LIVE Redirect Test Click to view …" at bounding box center [732, 162] width 848 height 498
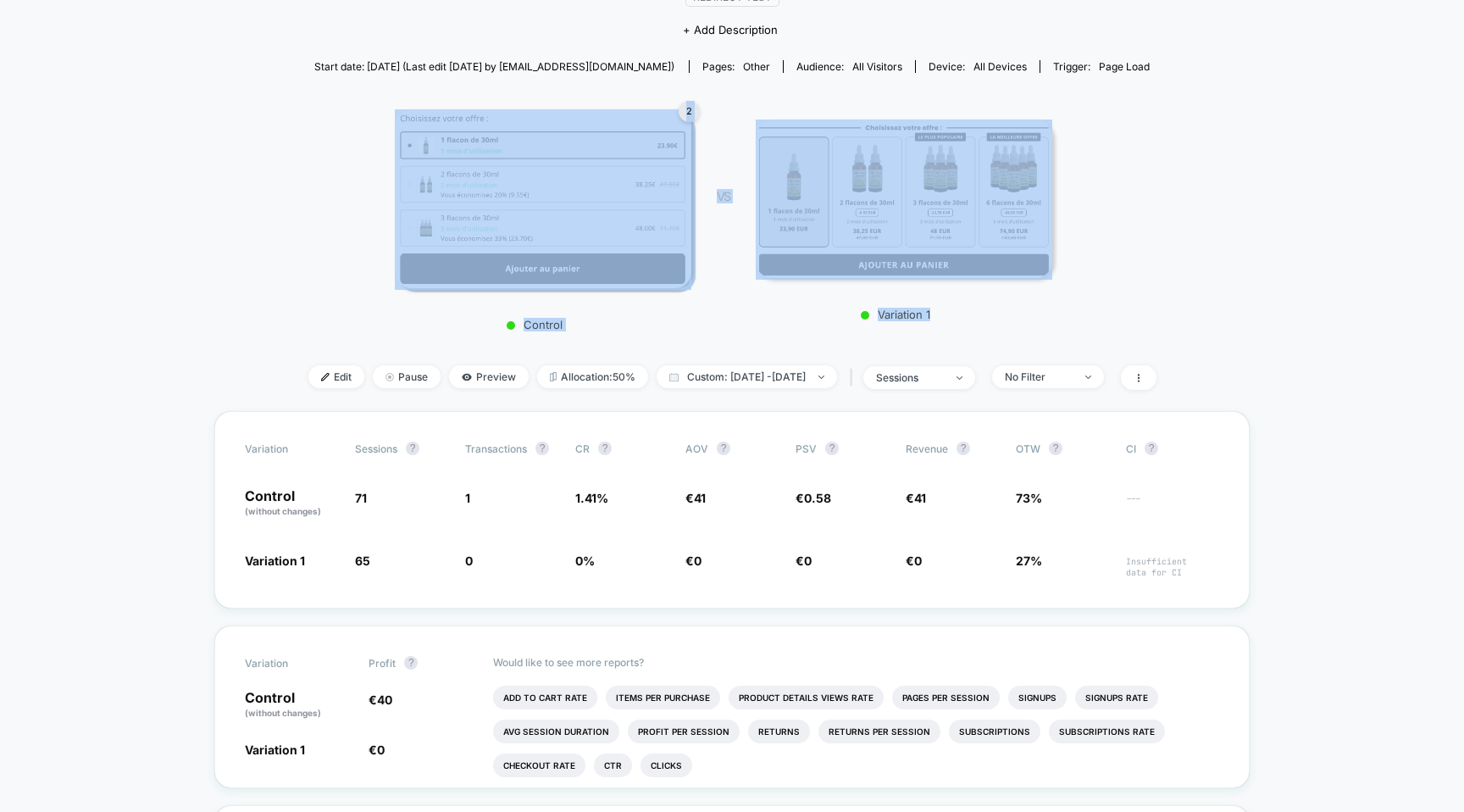
drag, startPoint x: 1096, startPoint y: 343, endPoint x: 233, endPoint y: 76, distance: 903.4
